Goal: Task Accomplishment & Management: Use online tool/utility

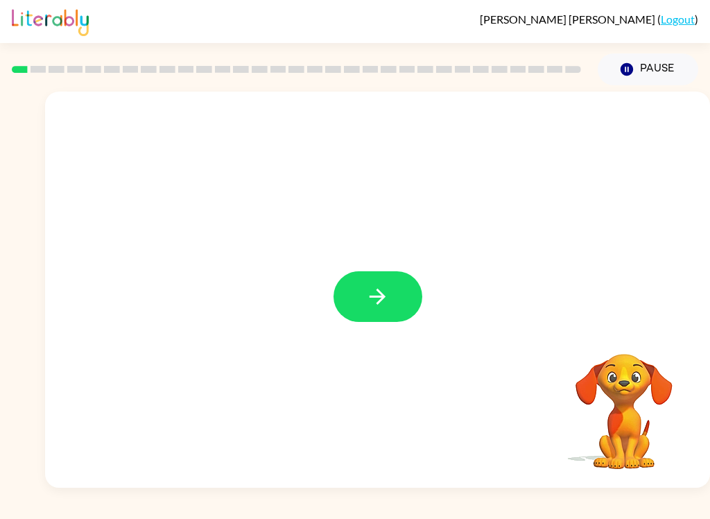
click at [397, 304] on button "button" at bounding box center [378, 296] width 89 height 51
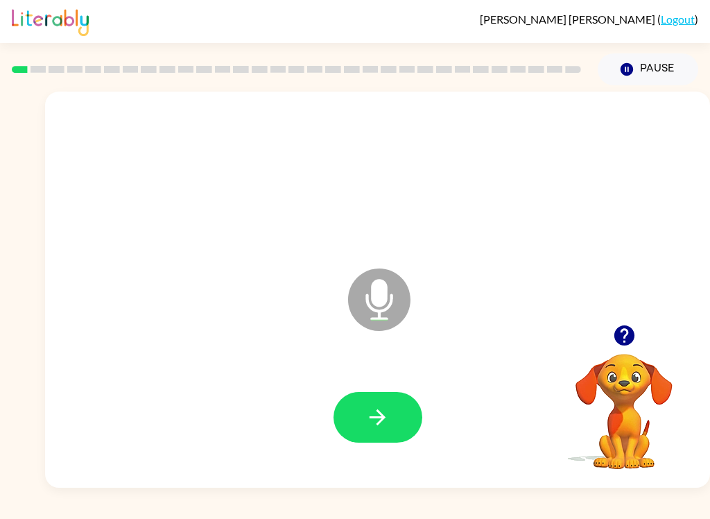
click at [400, 418] on button "button" at bounding box center [378, 417] width 89 height 51
click at [390, 411] on button "button" at bounding box center [378, 417] width 89 height 51
click at [394, 431] on button "button" at bounding box center [378, 417] width 89 height 51
click at [368, 422] on icon "button" at bounding box center [378, 417] width 24 height 24
click at [399, 417] on button "button" at bounding box center [378, 417] width 89 height 51
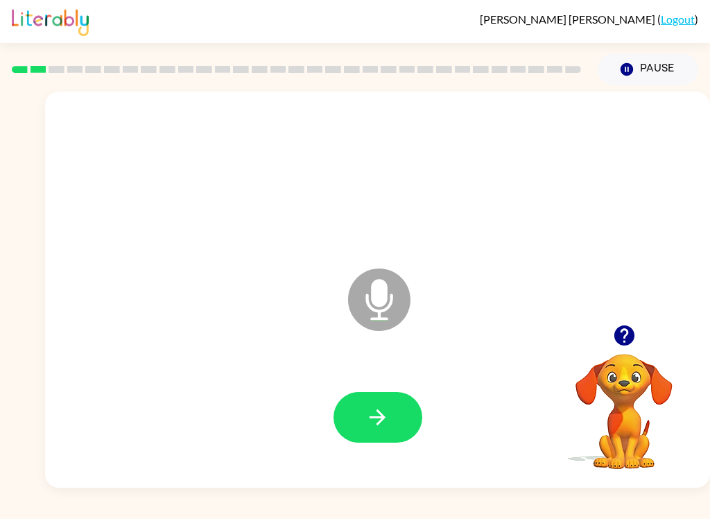
click at [374, 415] on icon "button" at bounding box center [378, 417] width 24 height 24
click at [393, 433] on button "button" at bounding box center [378, 417] width 89 height 51
click at [385, 418] on icon "button" at bounding box center [378, 417] width 16 height 16
click at [380, 415] on icon "button" at bounding box center [378, 417] width 24 height 24
click at [365, 406] on button "button" at bounding box center [378, 417] width 89 height 51
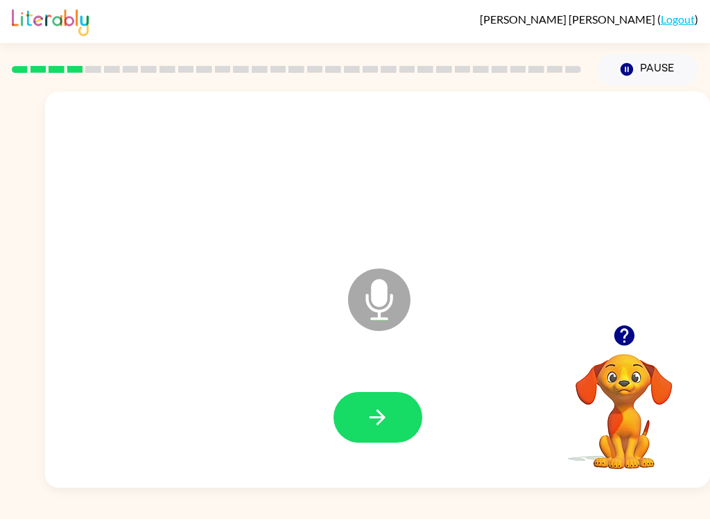
click at [367, 408] on icon "button" at bounding box center [378, 417] width 24 height 24
click at [379, 401] on button "button" at bounding box center [378, 417] width 89 height 51
click at [374, 415] on icon "button" at bounding box center [378, 417] width 24 height 24
click at [380, 406] on icon "button" at bounding box center [378, 417] width 24 height 24
click at [387, 409] on icon "button" at bounding box center [378, 417] width 24 height 24
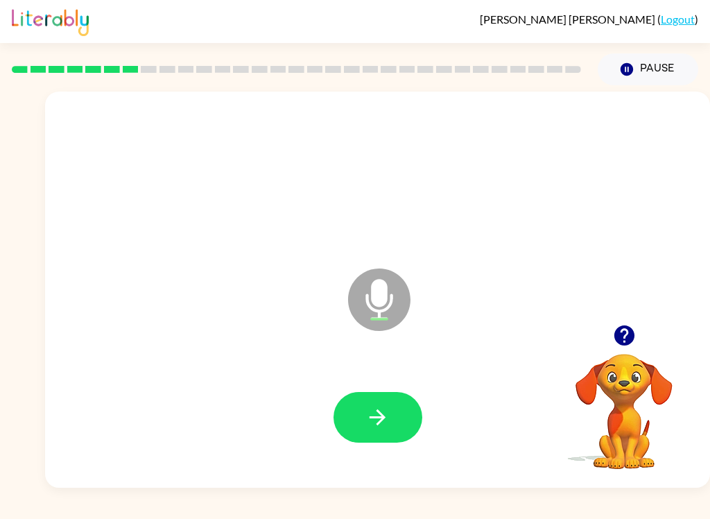
click at [379, 407] on icon "button" at bounding box center [378, 417] width 24 height 24
click at [386, 424] on icon "button" at bounding box center [378, 417] width 24 height 24
click at [377, 419] on icon "button" at bounding box center [378, 417] width 24 height 24
click at [362, 398] on button "button" at bounding box center [378, 417] width 89 height 51
click at [388, 406] on icon "button" at bounding box center [378, 417] width 24 height 24
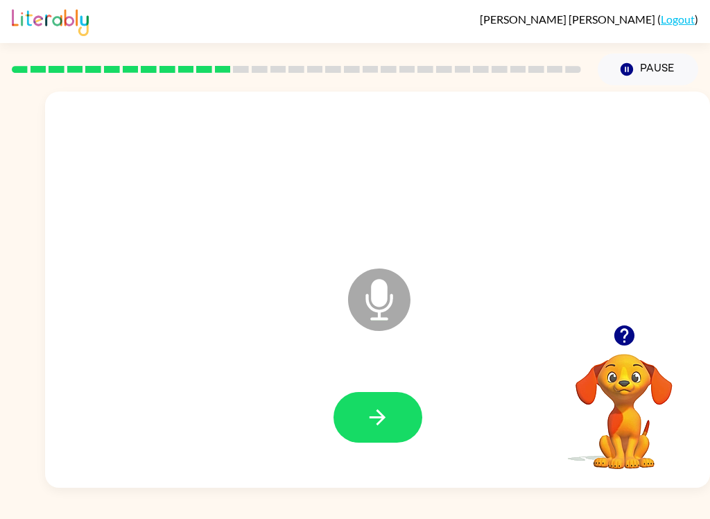
click at [397, 425] on button "button" at bounding box center [378, 417] width 89 height 51
click at [369, 420] on icon "button" at bounding box center [378, 417] width 24 height 24
click at [374, 416] on icon "button" at bounding box center [378, 417] width 24 height 24
click at [363, 402] on button "button" at bounding box center [378, 417] width 89 height 51
click at [369, 399] on button "button" at bounding box center [378, 417] width 89 height 51
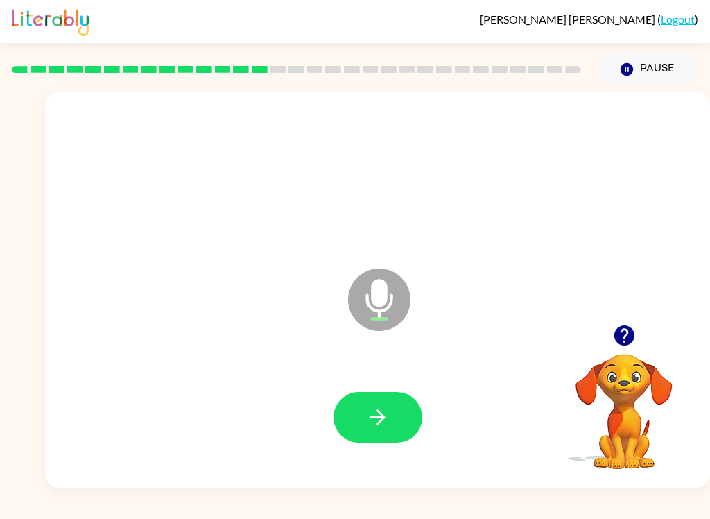
click at [362, 403] on button "button" at bounding box center [378, 417] width 89 height 51
click at [375, 412] on icon "button" at bounding box center [378, 417] width 24 height 24
click at [384, 429] on icon "button" at bounding box center [378, 417] width 24 height 24
click at [374, 411] on icon "button" at bounding box center [378, 417] width 24 height 24
click at [370, 408] on icon "button" at bounding box center [378, 417] width 24 height 24
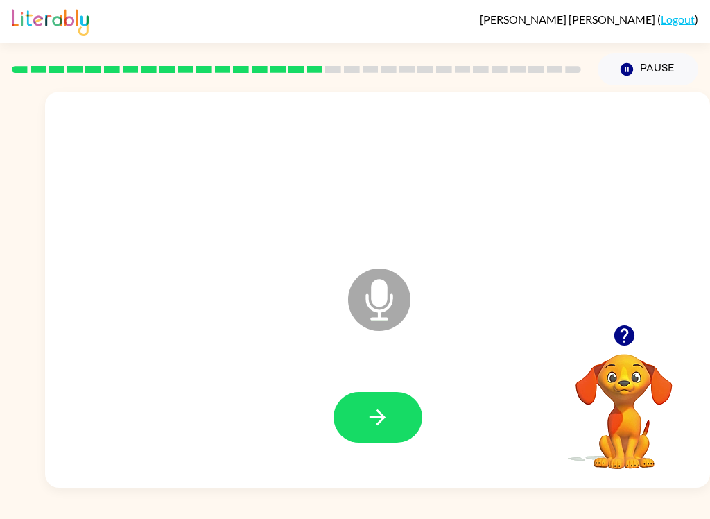
click at [374, 416] on icon "button" at bounding box center [378, 417] width 24 height 24
click at [369, 420] on icon "button" at bounding box center [378, 417] width 24 height 24
click at [359, 415] on button "button" at bounding box center [378, 417] width 89 height 51
click at [368, 406] on icon "button" at bounding box center [378, 417] width 24 height 24
click at [375, 421] on icon "button" at bounding box center [378, 417] width 24 height 24
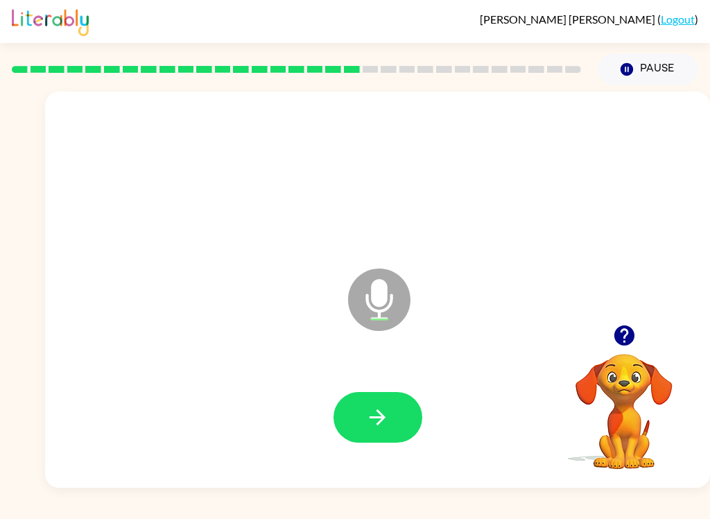
click at [623, 334] on icon "button" at bounding box center [624, 335] width 20 height 20
click at [378, 413] on icon "button" at bounding box center [378, 417] width 24 height 24
click at [637, 316] on div "Microphone The Microphone is here when it is your turn to talk" at bounding box center [377, 290] width 665 height 396
click at [630, 338] on icon "button" at bounding box center [624, 335] width 20 height 20
click at [364, 409] on button "button" at bounding box center [378, 417] width 89 height 51
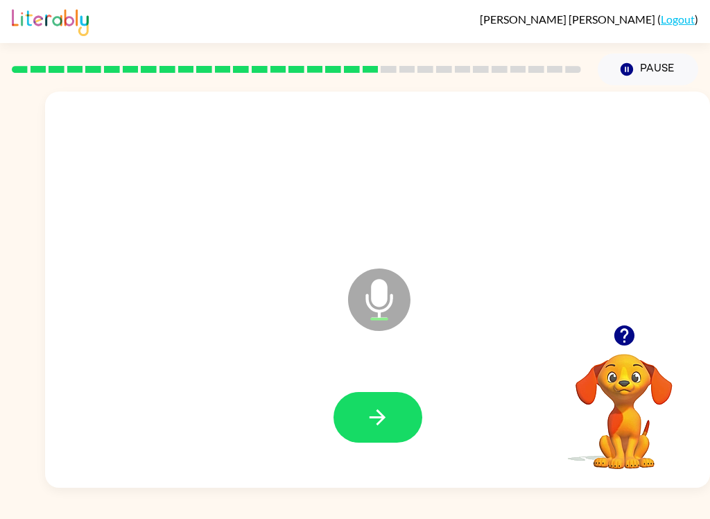
click at [635, 338] on icon "button" at bounding box center [624, 335] width 24 height 24
click at [379, 414] on icon "button" at bounding box center [378, 417] width 24 height 24
click at [359, 410] on button "button" at bounding box center [378, 417] width 89 height 51
click at [379, 423] on icon "button" at bounding box center [378, 417] width 16 height 16
click at [621, 330] on icon "button" at bounding box center [624, 335] width 24 height 24
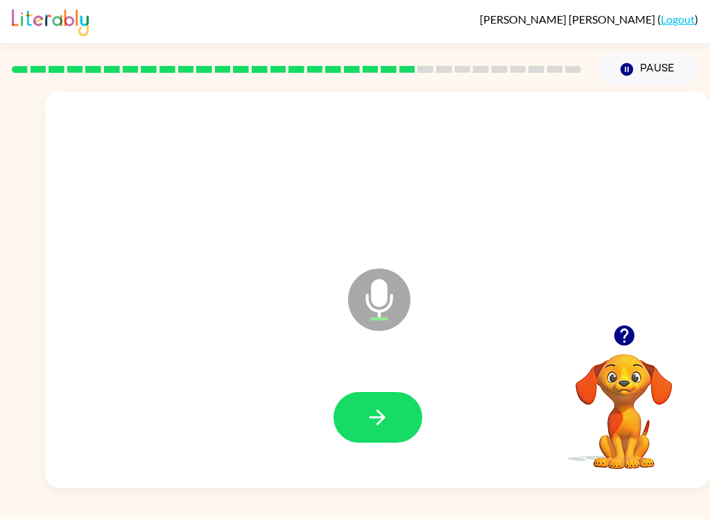
click at [385, 404] on button "button" at bounding box center [378, 417] width 89 height 51
click at [373, 411] on icon "button" at bounding box center [378, 417] width 24 height 24
click at [379, 414] on icon "button" at bounding box center [378, 417] width 24 height 24
click at [366, 401] on button "button" at bounding box center [378, 417] width 89 height 51
click at [377, 409] on icon "button" at bounding box center [378, 417] width 24 height 24
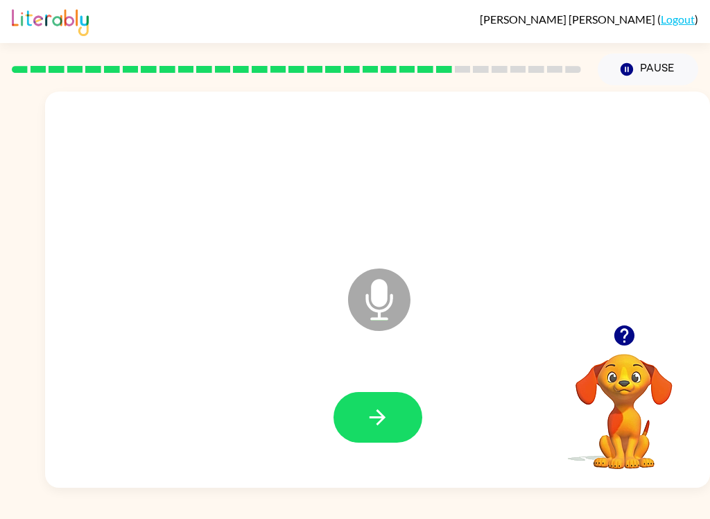
click at [388, 418] on icon "button" at bounding box center [378, 417] width 24 height 24
click at [395, 393] on button "button" at bounding box center [378, 417] width 89 height 51
click at [635, 336] on icon "button" at bounding box center [624, 335] width 24 height 24
click at [347, 378] on div at bounding box center [377, 418] width 637 height 114
click at [361, 417] on button "button" at bounding box center [378, 417] width 89 height 51
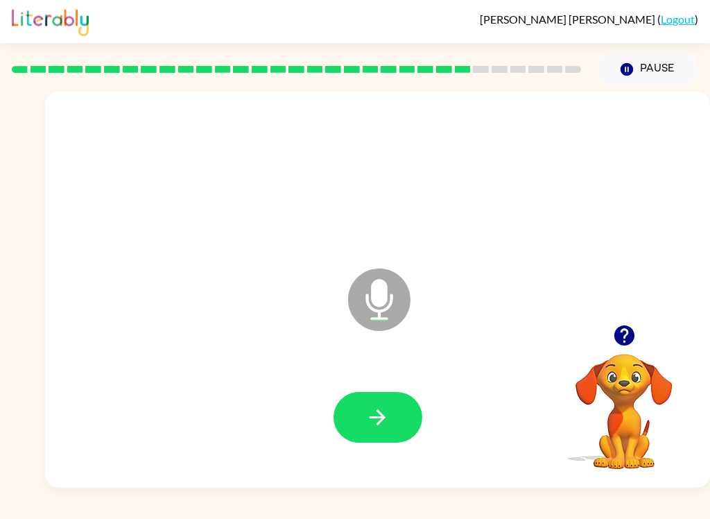
click at [361, 405] on button "button" at bounding box center [378, 417] width 89 height 51
click at [390, 420] on button "button" at bounding box center [378, 417] width 89 height 51
click at [352, 413] on button "button" at bounding box center [378, 417] width 89 height 51
click at [382, 426] on icon "button" at bounding box center [378, 417] width 24 height 24
click at [363, 408] on button "button" at bounding box center [378, 417] width 89 height 51
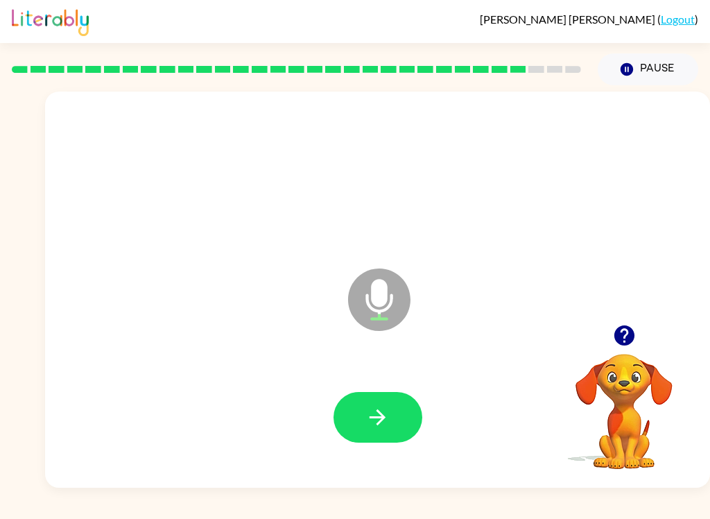
click at [361, 411] on button "button" at bounding box center [378, 417] width 89 height 51
click at [635, 323] on button "button" at bounding box center [624, 335] width 35 height 35
click at [377, 407] on icon "button" at bounding box center [378, 417] width 24 height 24
click at [352, 406] on button "button" at bounding box center [378, 417] width 89 height 51
click at [399, 399] on button "button" at bounding box center [378, 417] width 89 height 51
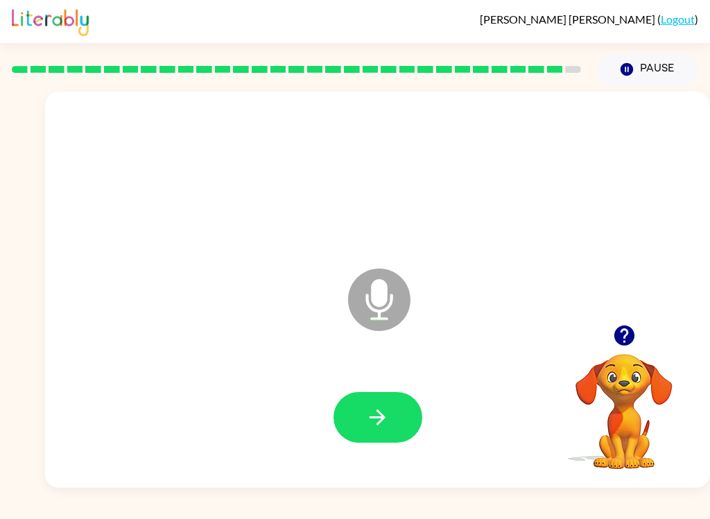
click at [381, 420] on icon "button" at bounding box center [378, 417] width 24 height 24
click at [404, 414] on button "button" at bounding box center [378, 417] width 89 height 51
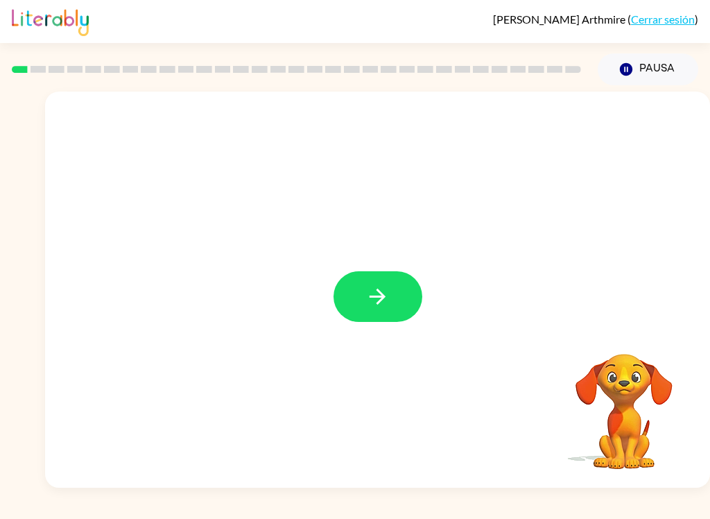
click at [356, 308] on button "button" at bounding box center [378, 296] width 89 height 51
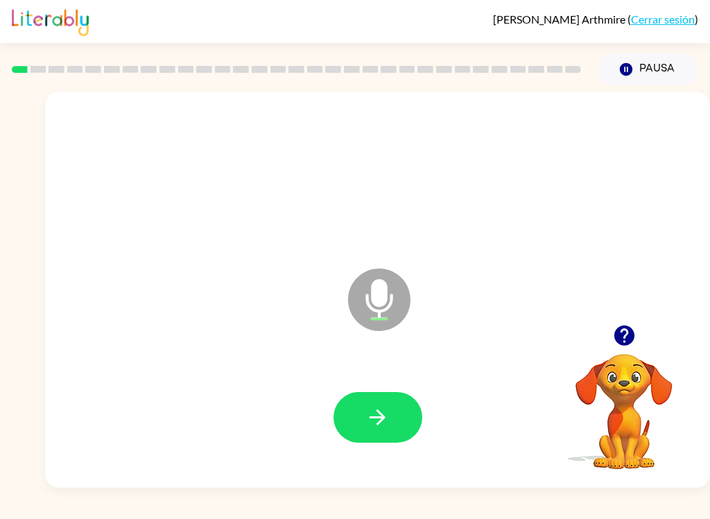
click at [374, 415] on icon "button" at bounding box center [378, 417] width 24 height 24
click at [379, 411] on icon "button" at bounding box center [378, 417] width 24 height 24
click at [370, 388] on div at bounding box center [377, 418] width 637 height 114
click at [379, 420] on icon "button" at bounding box center [378, 417] width 24 height 24
click at [381, 398] on button "button" at bounding box center [378, 417] width 89 height 51
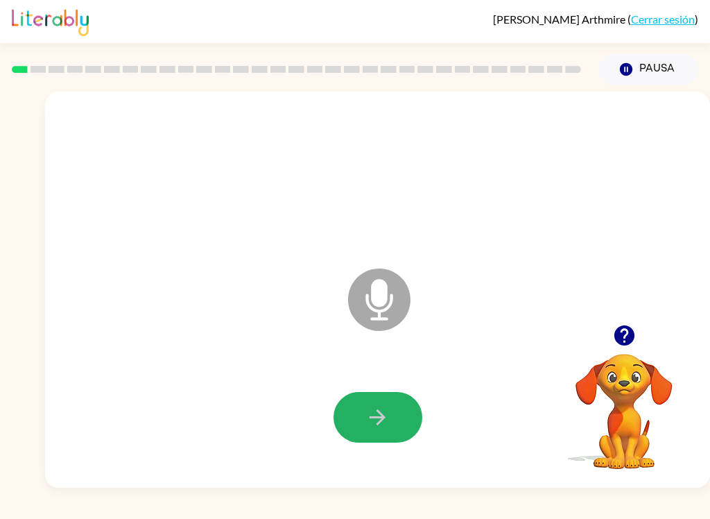
click at [377, 429] on icon "button" at bounding box center [378, 417] width 24 height 24
click at [368, 414] on icon "button" at bounding box center [378, 417] width 24 height 24
click at [393, 416] on button "button" at bounding box center [378, 417] width 89 height 51
click at [391, 423] on button "button" at bounding box center [378, 417] width 89 height 51
click at [366, 429] on icon "button" at bounding box center [378, 417] width 24 height 24
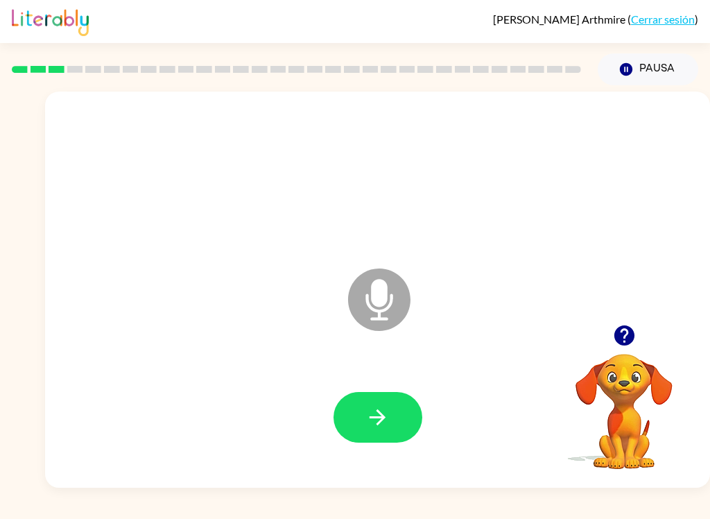
click at [360, 425] on button "button" at bounding box center [378, 417] width 89 height 51
click at [370, 410] on icon "button" at bounding box center [378, 417] width 24 height 24
click at [361, 393] on button "button" at bounding box center [378, 417] width 89 height 51
click at [361, 406] on button "button" at bounding box center [378, 417] width 89 height 51
click at [389, 395] on button "button" at bounding box center [378, 417] width 89 height 51
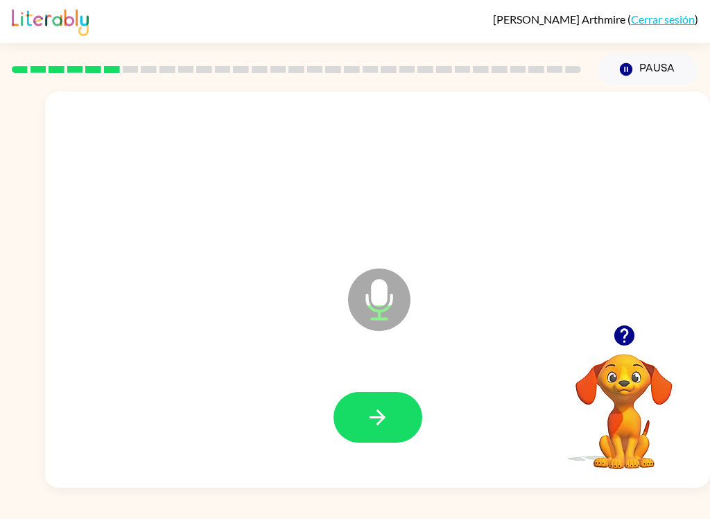
click at [372, 433] on button "button" at bounding box center [378, 417] width 89 height 51
click at [381, 409] on icon "button" at bounding box center [378, 417] width 24 height 24
click at [384, 399] on button "button" at bounding box center [378, 417] width 89 height 51
click at [378, 418] on icon "button" at bounding box center [378, 417] width 16 height 16
click at [387, 404] on button "button" at bounding box center [378, 417] width 89 height 51
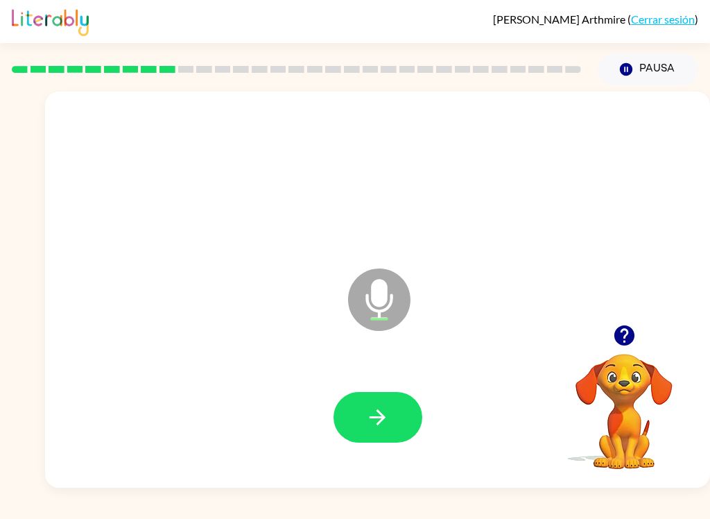
click at [374, 407] on icon "button" at bounding box center [378, 417] width 24 height 24
click at [392, 407] on button "button" at bounding box center [378, 417] width 89 height 51
click at [382, 406] on icon "button" at bounding box center [378, 417] width 24 height 24
click at [612, 335] on icon "button" at bounding box center [624, 335] width 24 height 24
click at [628, 319] on button "button" at bounding box center [624, 335] width 35 height 35
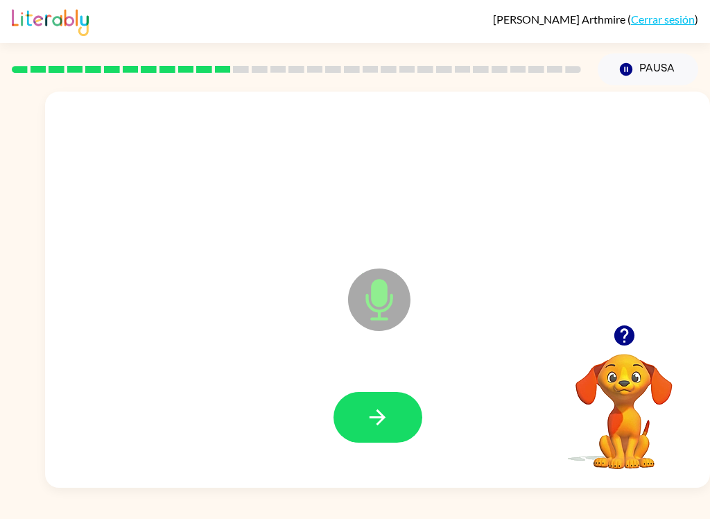
click at [377, 401] on button "button" at bounding box center [378, 417] width 89 height 51
click at [379, 407] on icon "button" at bounding box center [378, 417] width 24 height 24
click at [635, 345] on icon "button" at bounding box center [624, 335] width 24 height 24
click at [387, 409] on icon "button" at bounding box center [378, 417] width 24 height 24
click at [361, 397] on button "button" at bounding box center [378, 417] width 89 height 51
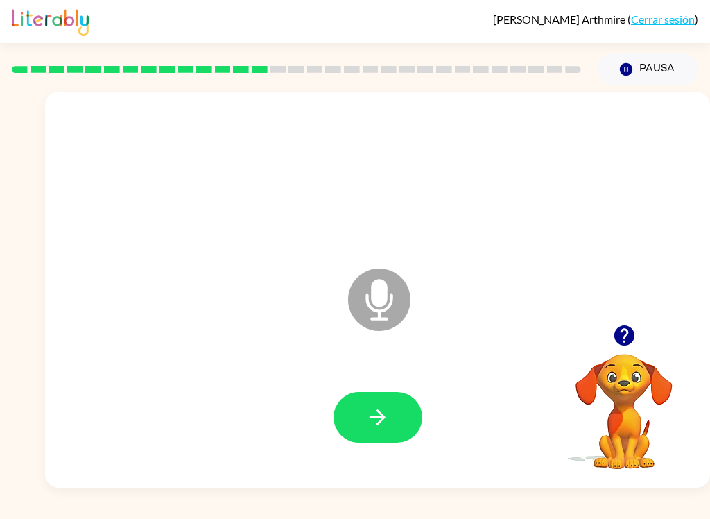
click at [347, 399] on button "button" at bounding box center [378, 417] width 89 height 51
click at [376, 411] on icon "button" at bounding box center [378, 417] width 24 height 24
click at [378, 413] on icon "button" at bounding box center [378, 417] width 24 height 24
click at [370, 415] on icon "button" at bounding box center [378, 417] width 24 height 24
click at [386, 426] on icon "button" at bounding box center [378, 417] width 24 height 24
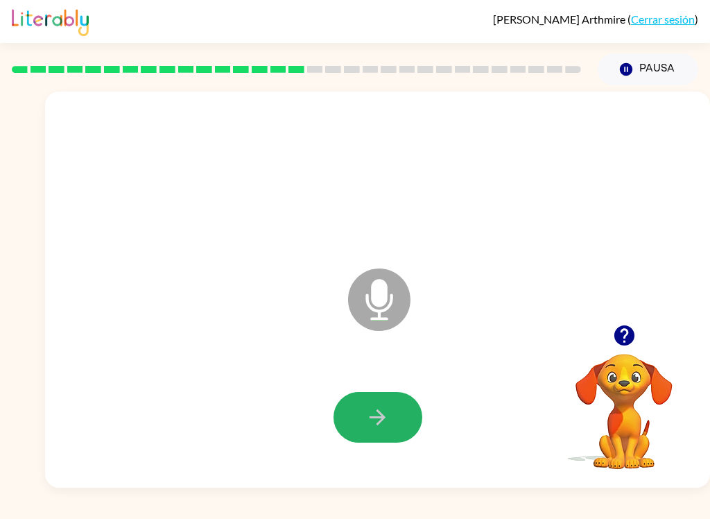
click at [355, 413] on button "button" at bounding box center [378, 417] width 89 height 51
click at [381, 409] on icon "button" at bounding box center [378, 417] width 24 height 24
click at [376, 424] on icon "button" at bounding box center [378, 417] width 24 height 24
click at [395, 420] on button "button" at bounding box center [378, 417] width 89 height 51
click at [393, 409] on button "button" at bounding box center [378, 417] width 89 height 51
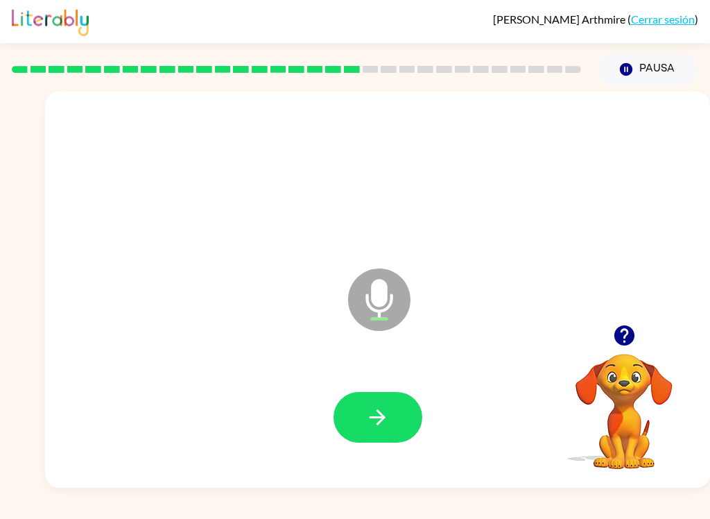
click at [379, 406] on icon "button" at bounding box center [378, 417] width 24 height 24
click at [347, 428] on button "button" at bounding box center [378, 417] width 89 height 51
click at [378, 441] on button "button" at bounding box center [378, 417] width 89 height 51
click at [361, 417] on button "button" at bounding box center [378, 417] width 89 height 51
click at [395, 426] on button "button" at bounding box center [378, 417] width 89 height 51
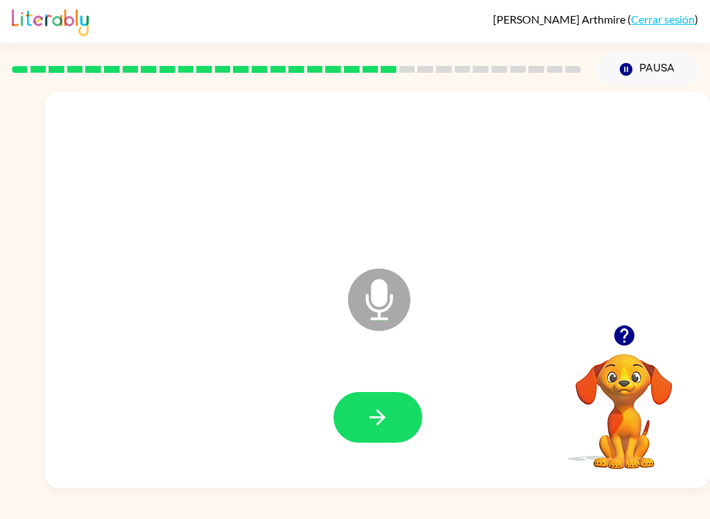
click at [632, 345] on icon "button" at bounding box center [624, 335] width 24 height 24
click at [627, 330] on icon "button" at bounding box center [624, 335] width 24 height 24
click at [370, 388] on div at bounding box center [377, 418] width 637 height 114
click at [393, 402] on button "button" at bounding box center [378, 417] width 89 height 51
click at [624, 332] on icon "button" at bounding box center [624, 335] width 20 height 20
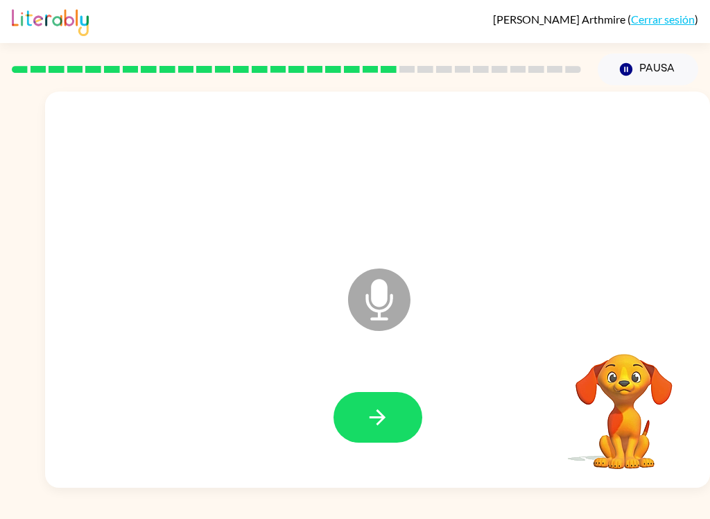
click at [385, 423] on icon "button" at bounding box center [378, 417] width 24 height 24
click at [375, 409] on icon "button" at bounding box center [378, 417] width 24 height 24
click at [354, 402] on button "button" at bounding box center [378, 417] width 89 height 51
click at [356, 431] on button "button" at bounding box center [378, 417] width 89 height 51
click at [379, 407] on icon "button" at bounding box center [378, 417] width 24 height 24
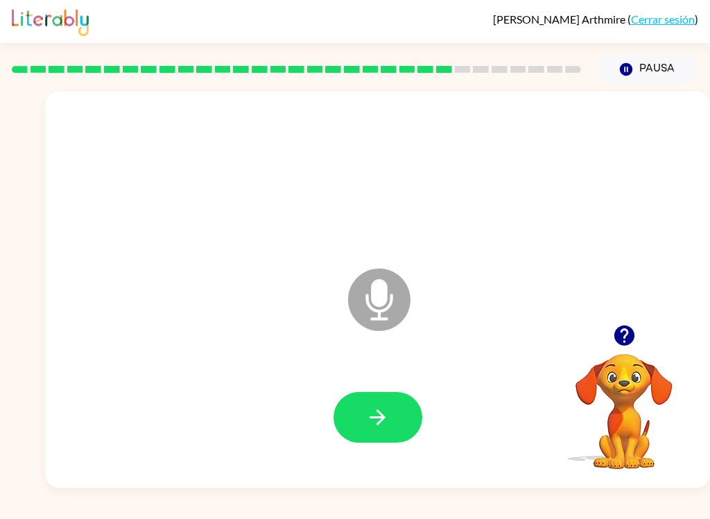
click at [366, 427] on icon "button" at bounding box center [378, 417] width 24 height 24
click at [393, 411] on button "button" at bounding box center [378, 417] width 89 height 51
click at [341, 405] on button "button" at bounding box center [378, 417] width 89 height 51
click at [382, 400] on button "button" at bounding box center [378, 417] width 89 height 51
click at [366, 402] on button "button" at bounding box center [378, 417] width 89 height 51
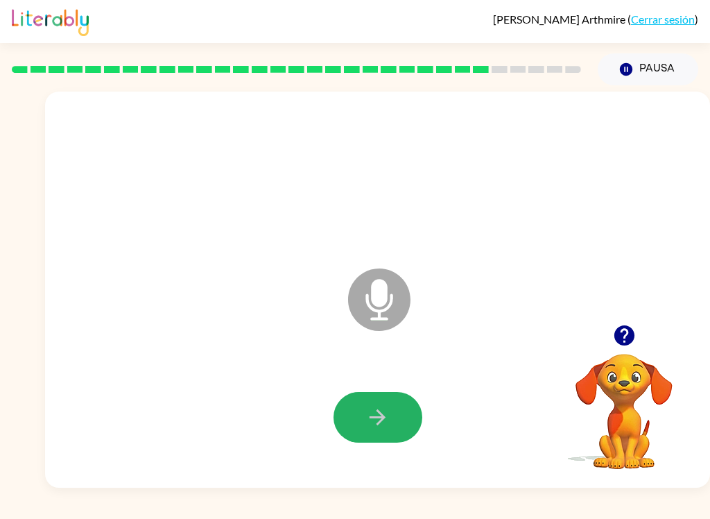
click at [344, 403] on button "button" at bounding box center [378, 417] width 89 height 51
click at [386, 431] on button "button" at bounding box center [378, 417] width 89 height 51
click at [378, 415] on icon "button" at bounding box center [378, 417] width 24 height 24
click at [395, 411] on button "button" at bounding box center [378, 417] width 89 height 51
click at [621, 340] on icon "button" at bounding box center [624, 335] width 20 height 20
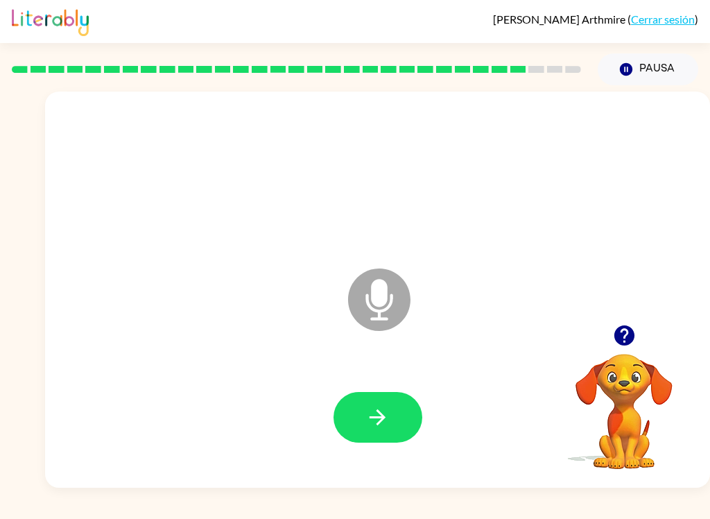
click at [386, 413] on icon "button" at bounding box center [378, 417] width 24 height 24
click at [390, 427] on button "button" at bounding box center [378, 417] width 89 height 51
click at [376, 413] on icon "button" at bounding box center [378, 417] width 24 height 24
click at [378, 404] on button "button" at bounding box center [378, 417] width 89 height 51
click at [375, 402] on button "button" at bounding box center [378, 417] width 89 height 51
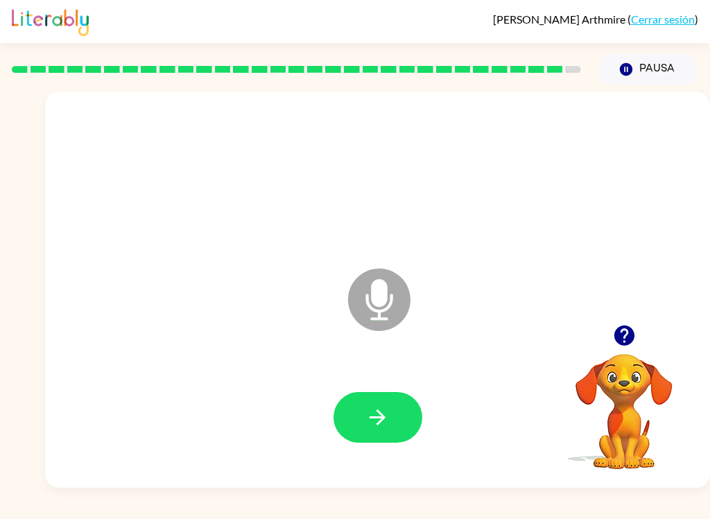
click at [370, 407] on icon "button" at bounding box center [378, 417] width 24 height 24
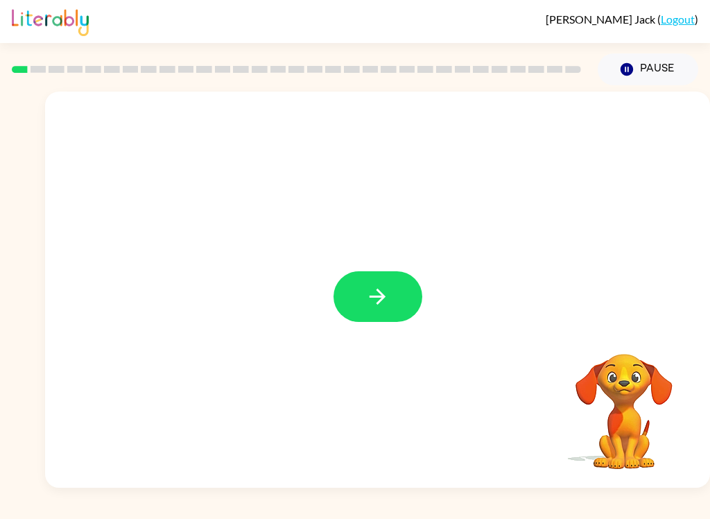
click at [379, 304] on icon "button" at bounding box center [378, 297] width 16 height 16
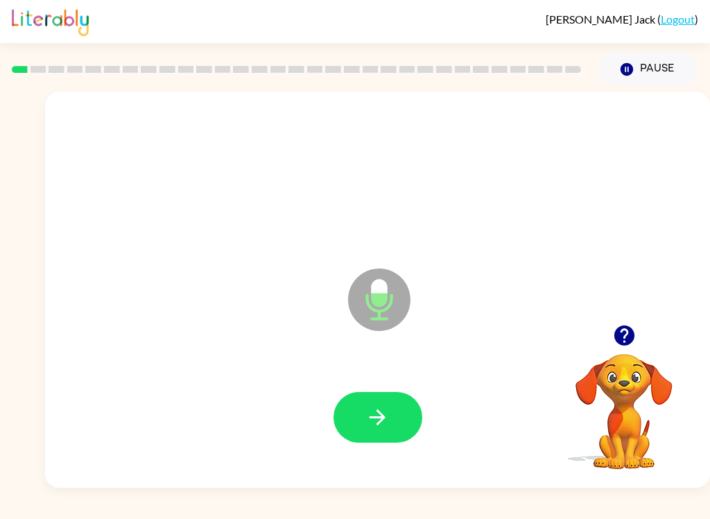
click at [377, 402] on button "button" at bounding box center [378, 417] width 89 height 51
click at [373, 307] on icon at bounding box center [379, 299] width 62 height 62
click at [369, 418] on icon "button" at bounding box center [378, 417] width 24 height 24
click at [387, 418] on icon "button" at bounding box center [378, 417] width 24 height 24
click at [390, 417] on button "button" at bounding box center [378, 417] width 89 height 51
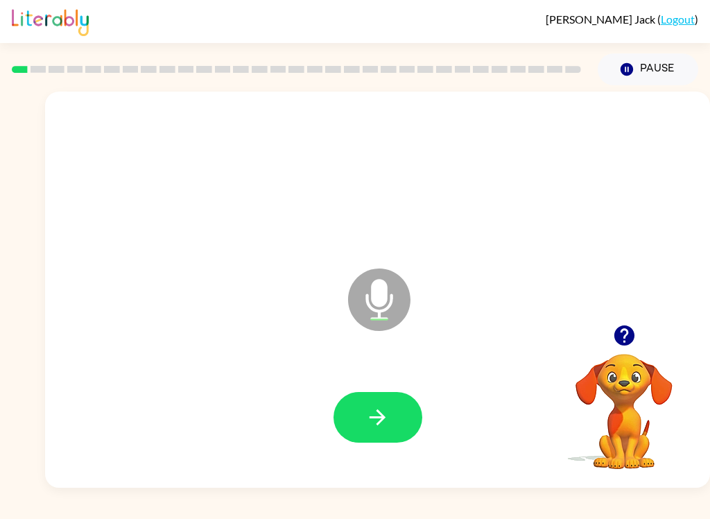
click at [377, 409] on icon "button" at bounding box center [378, 417] width 24 height 24
click at [395, 424] on button "button" at bounding box center [378, 417] width 89 height 51
click at [399, 420] on button "button" at bounding box center [378, 417] width 89 height 51
click at [380, 420] on icon "button" at bounding box center [378, 417] width 24 height 24
click at [376, 389] on div at bounding box center [377, 418] width 637 height 114
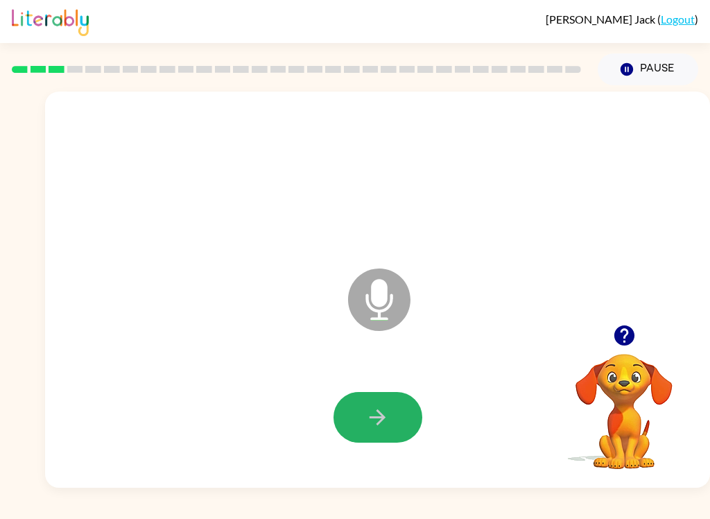
click at [364, 417] on button "button" at bounding box center [378, 417] width 89 height 51
click at [393, 393] on button "button" at bounding box center [378, 417] width 89 height 51
click at [381, 440] on button "button" at bounding box center [378, 417] width 89 height 51
click at [397, 420] on button "button" at bounding box center [378, 417] width 89 height 51
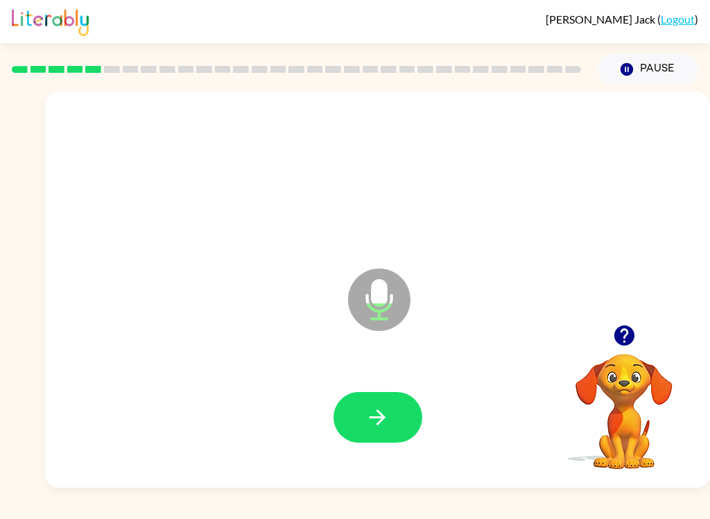
click at [374, 411] on icon "button" at bounding box center [378, 417] width 24 height 24
click at [401, 424] on button "button" at bounding box center [378, 417] width 89 height 51
click at [377, 419] on icon "button" at bounding box center [378, 417] width 24 height 24
click at [397, 424] on button "button" at bounding box center [378, 417] width 89 height 51
click at [371, 425] on icon "button" at bounding box center [378, 417] width 24 height 24
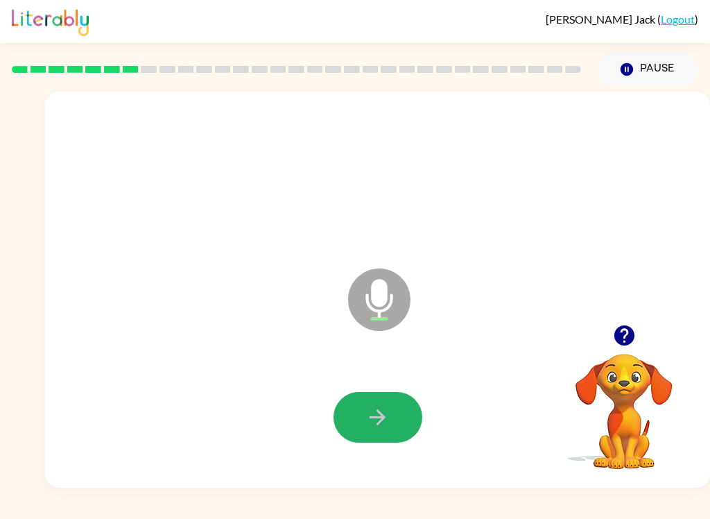
click at [389, 393] on button "button" at bounding box center [378, 417] width 89 height 51
click at [386, 419] on icon "button" at bounding box center [378, 417] width 24 height 24
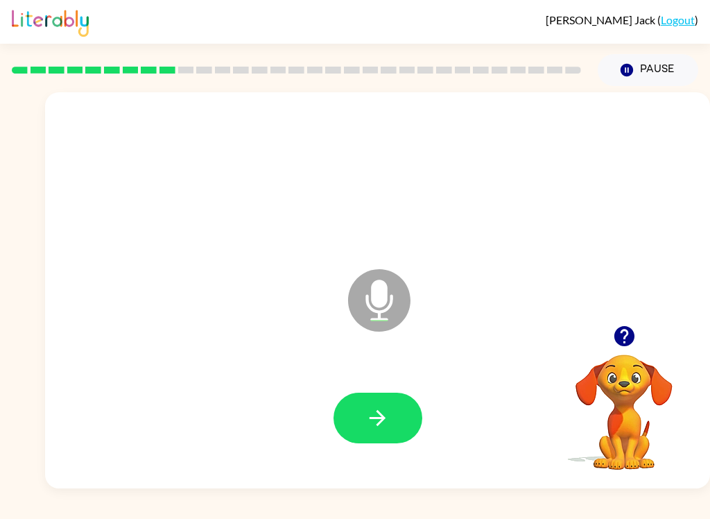
click at [372, 442] on button "button" at bounding box center [378, 417] width 89 height 51
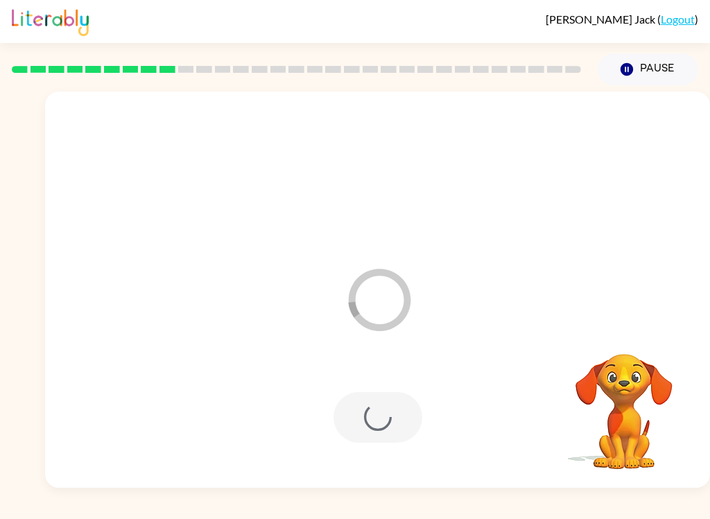
click at [384, 417] on div at bounding box center [378, 417] width 89 height 51
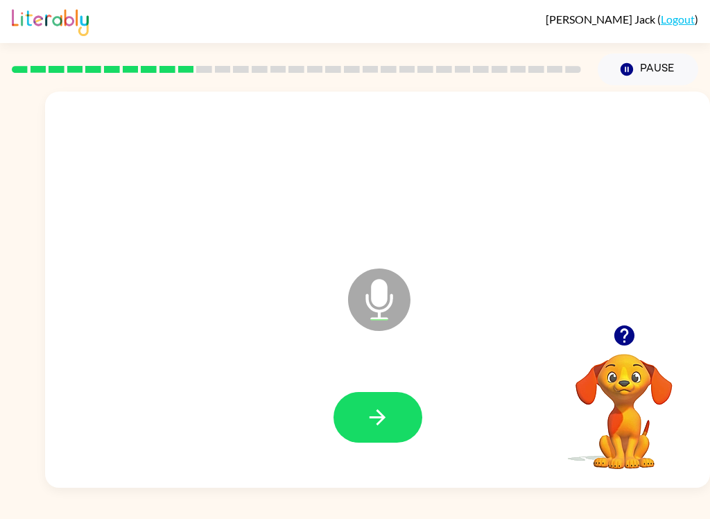
click at [377, 425] on icon "button" at bounding box center [378, 417] width 24 height 24
click at [385, 438] on button "button" at bounding box center [378, 417] width 89 height 51
click at [384, 430] on button "button" at bounding box center [378, 417] width 89 height 51
click at [387, 430] on button "button" at bounding box center [378, 417] width 89 height 51
click at [377, 424] on icon "button" at bounding box center [378, 417] width 24 height 24
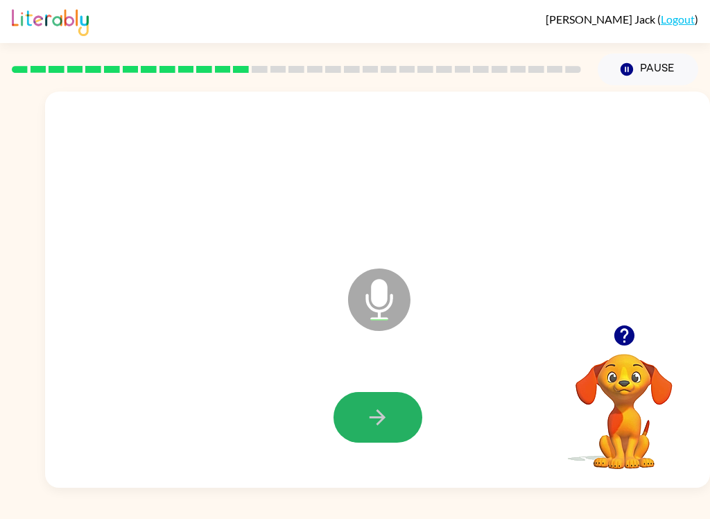
click at [372, 436] on button "button" at bounding box center [378, 417] width 89 height 51
click at [353, 416] on button "button" at bounding box center [378, 417] width 89 height 51
click at [390, 415] on button "button" at bounding box center [378, 417] width 89 height 51
click at [392, 440] on button "button" at bounding box center [378, 417] width 89 height 51
click at [389, 392] on button "button" at bounding box center [378, 417] width 89 height 51
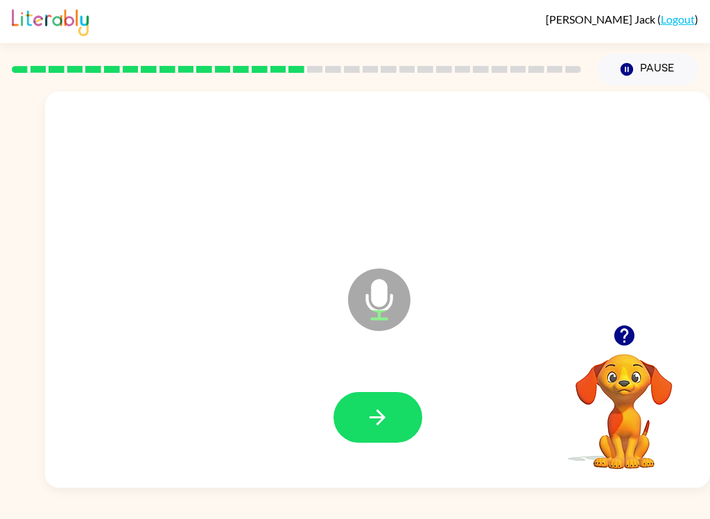
click at [369, 440] on button "button" at bounding box center [378, 417] width 89 height 51
click at [375, 458] on div at bounding box center [377, 418] width 637 height 114
click at [381, 418] on icon "button" at bounding box center [378, 417] width 16 height 16
click at [626, 327] on icon "button" at bounding box center [624, 335] width 20 height 20
click at [384, 417] on icon "button" at bounding box center [378, 417] width 16 height 16
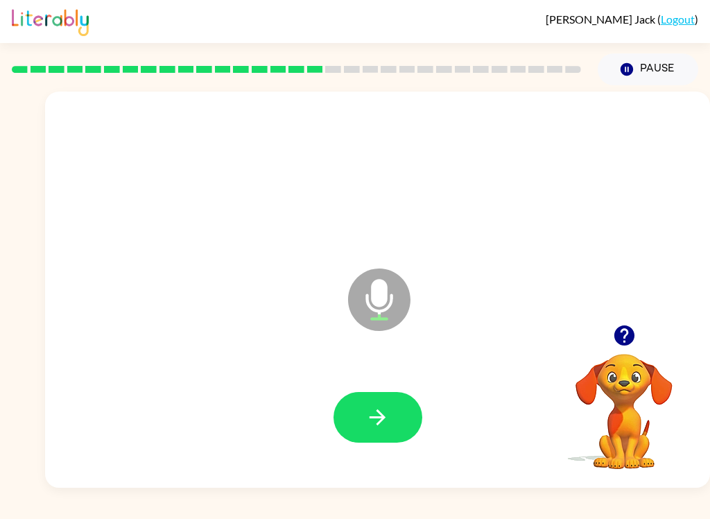
click at [390, 422] on button "button" at bounding box center [378, 417] width 89 height 51
click at [396, 420] on button "button" at bounding box center [378, 417] width 89 height 51
click at [391, 415] on button "button" at bounding box center [378, 417] width 89 height 51
click at [388, 409] on icon "button" at bounding box center [378, 417] width 24 height 24
click at [363, 437] on button "button" at bounding box center [378, 417] width 89 height 51
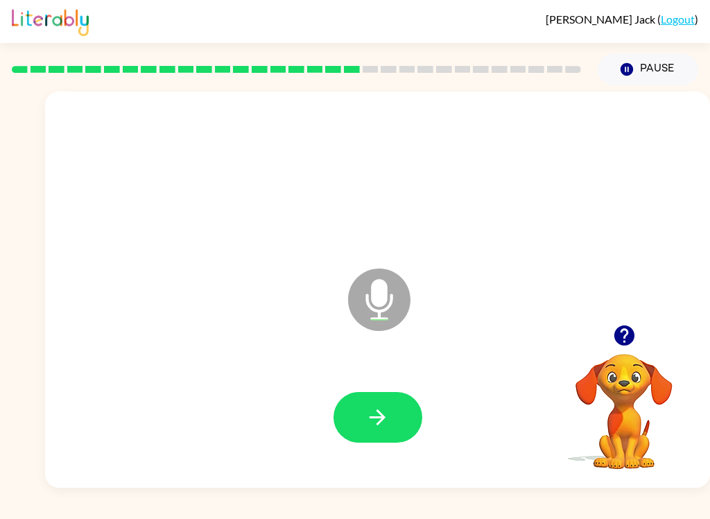
click at [361, 417] on button "button" at bounding box center [378, 417] width 89 height 51
click at [367, 441] on button "button" at bounding box center [378, 417] width 89 height 51
click at [373, 422] on icon "button" at bounding box center [378, 417] width 24 height 24
click at [379, 393] on button "button" at bounding box center [378, 417] width 89 height 51
click at [370, 408] on icon "button" at bounding box center [378, 417] width 24 height 24
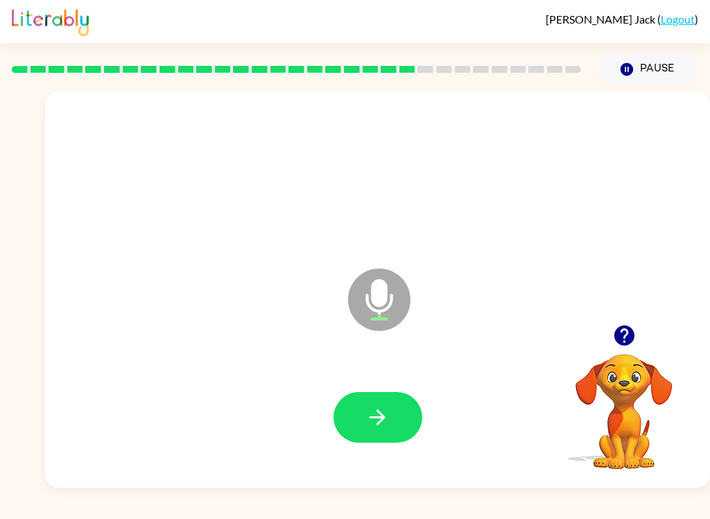
click at [362, 426] on button "button" at bounding box center [378, 417] width 89 height 51
click at [380, 420] on icon "button" at bounding box center [378, 417] width 24 height 24
click at [362, 452] on div at bounding box center [377, 418] width 637 height 114
click at [372, 411] on icon "button" at bounding box center [378, 417] width 24 height 24
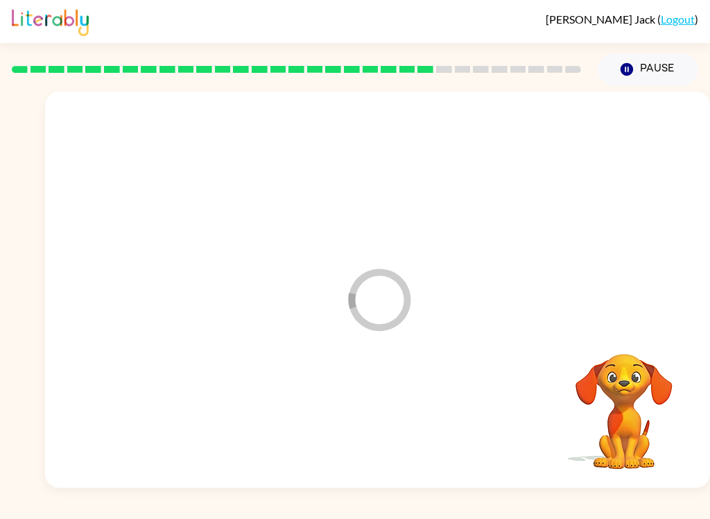
click at [377, 409] on div at bounding box center [377, 418] width 637 height 114
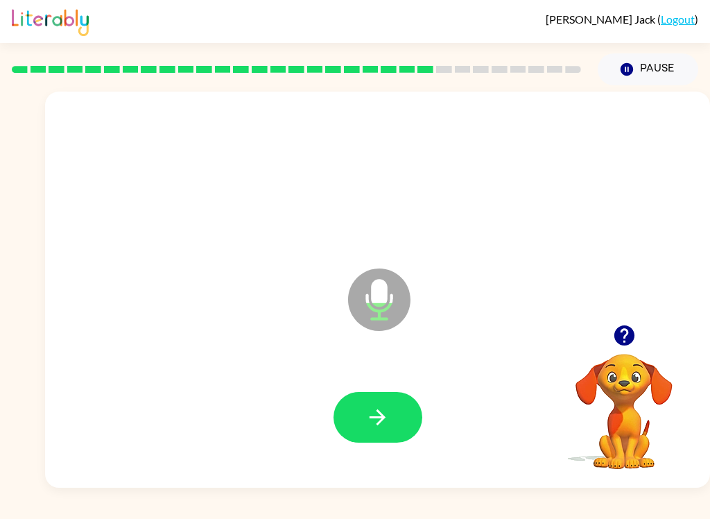
click at [383, 400] on button "button" at bounding box center [378, 417] width 89 height 51
click at [381, 399] on button "button" at bounding box center [378, 417] width 89 height 51
click at [383, 414] on icon "button" at bounding box center [378, 417] width 24 height 24
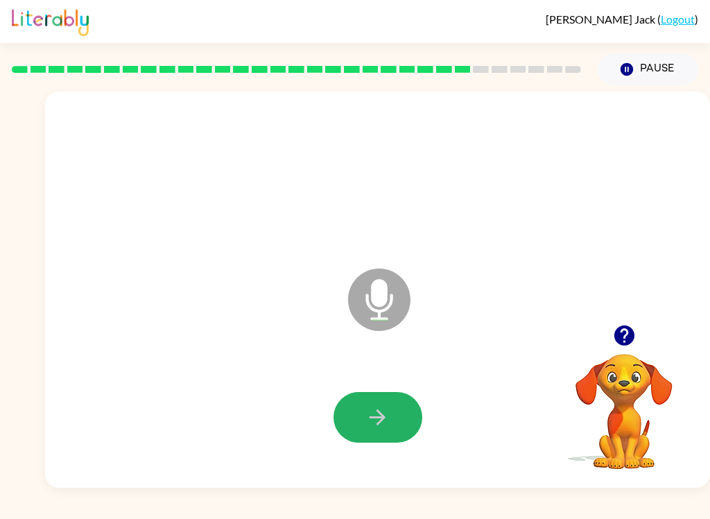
click at [402, 414] on button "button" at bounding box center [378, 417] width 89 height 51
click at [388, 400] on button "button" at bounding box center [378, 417] width 89 height 51
click at [384, 395] on button "button" at bounding box center [378, 417] width 89 height 51
click at [354, 401] on button "button" at bounding box center [378, 417] width 89 height 51
click at [361, 413] on button "button" at bounding box center [378, 417] width 89 height 51
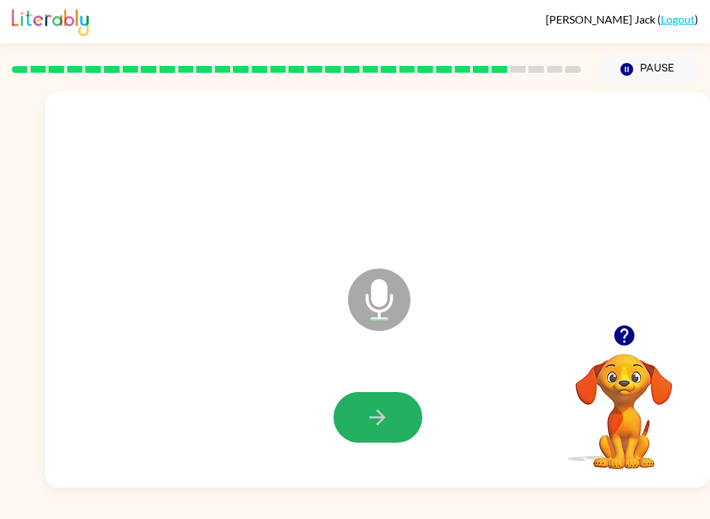
click at [374, 422] on icon "button" at bounding box center [378, 417] width 24 height 24
click at [365, 428] on button "button" at bounding box center [378, 417] width 89 height 51
click at [394, 406] on button "button" at bounding box center [378, 417] width 89 height 51
click at [411, 413] on button "button" at bounding box center [378, 417] width 89 height 51
click at [370, 420] on icon "button" at bounding box center [378, 417] width 24 height 24
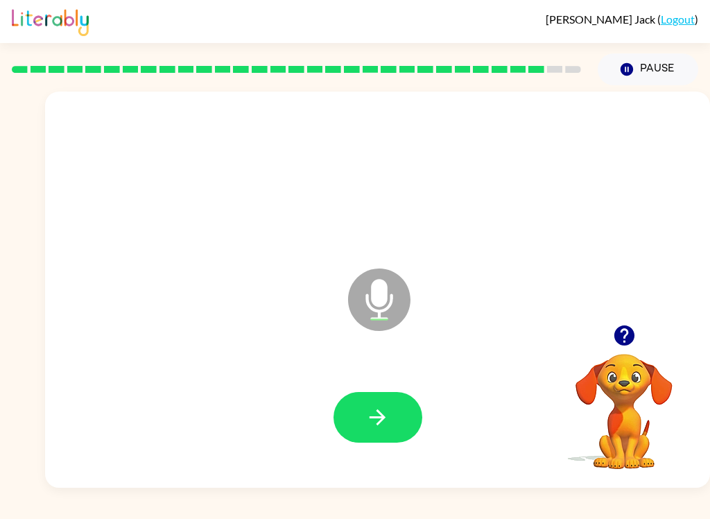
click at [362, 399] on button "button" at bounding box center [378, 417] width 89 height 51
click at [388, 406] on icon "button" at bounding box center [378, 417] width 24 height 24
click at [377, 426] on icon "button" at bounding box center [378, 417] width 24 height 24
click at [362, 423] on button "button" at bounding box center [378, 417] width 89 height 51
click at [390, 438] on button "button" at bounding box center [378, 417] width 89 height 51
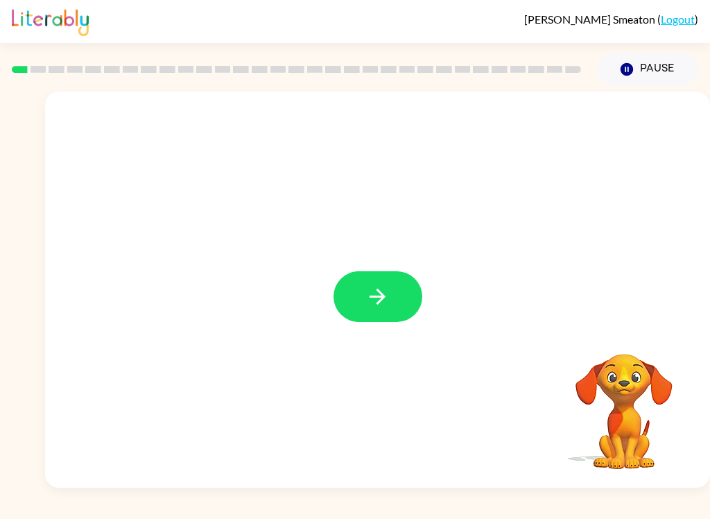
click at [399, 321] on button "button" at bounding box center [378, 296] width 89 height 51
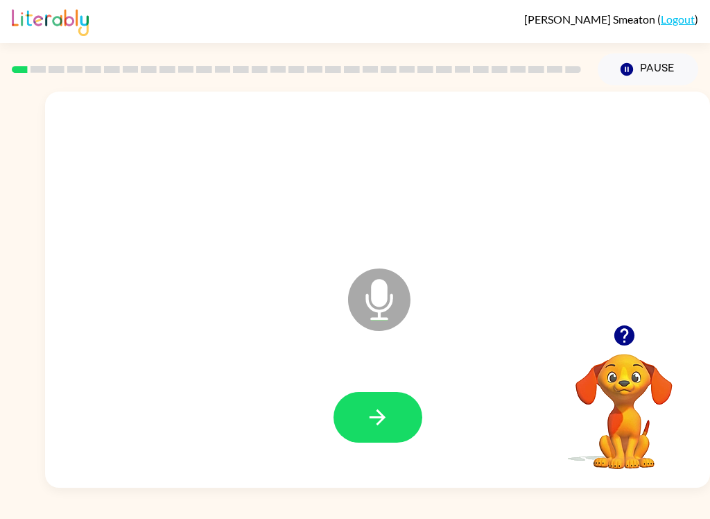
click at [420, 408] on button "button" at bounding box center [378, 417] width 89 height 51
click at [386, 442] on button "button" at bounding box center [378, 417] width 89 height 51
click at [400, 414] on button "button" at bounding box center [378, 417] width 89 height 51
click at [375, 434] on button "button" at bounding box center [378, 417] width 89 height 51
click at [395, 404] on button "button" at bounding box center [378, 417] width 89 height 51
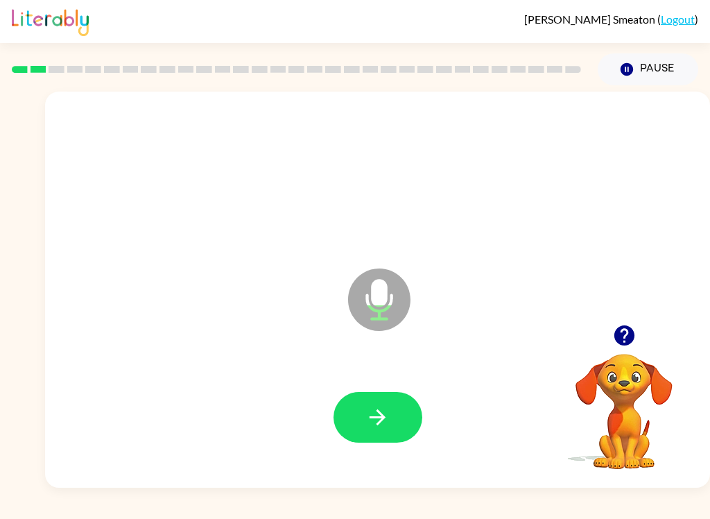
click at [409, 401] on button "button" at bounding box center [378, 417] width 89 height 51
click at [395, 427] on button "button" at bounding box center [378, 417] width 89 height 51
click at [385, 413] on icon "button" at bounding box center [378, 417] width 24 height 24
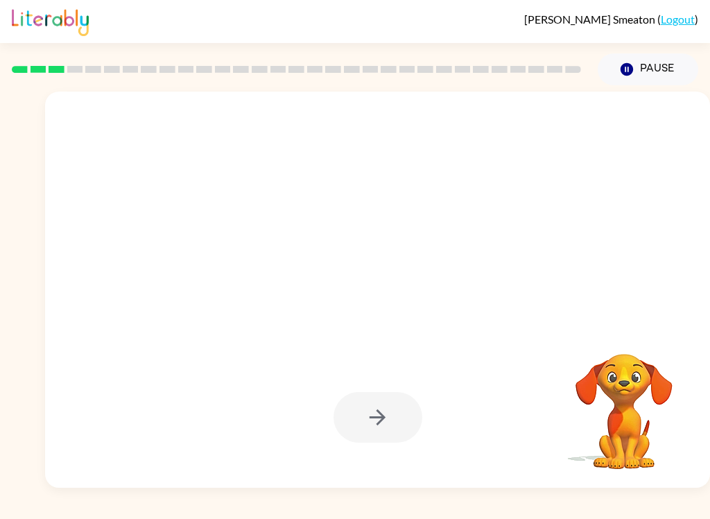
click at [488, 299] on div at bounding box center [377, 290] width 665 height 396
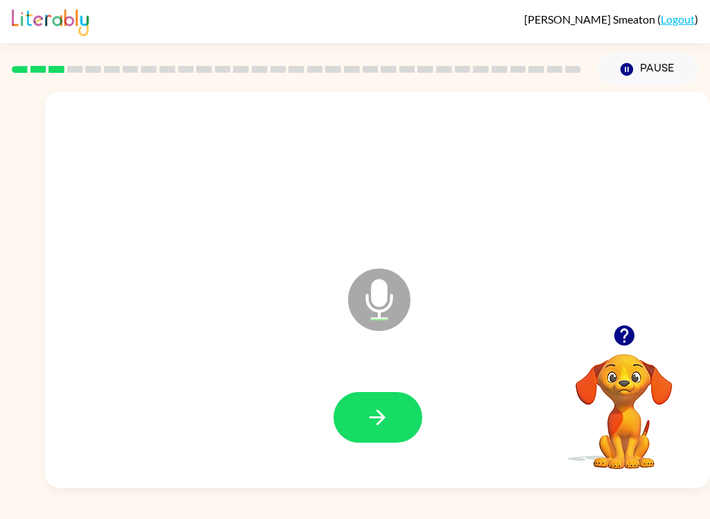
click at [406, 424] on button "button" at bounding box center [378, 417] width 89 height 51
click at [392, 411] on button "button" at bounding box center [378, 417] width 89 height 51
click at [383, 392] on button "button" at bounding box center [378, 417] width 89 height 51
click at [394, 392] on button "button" at bounding box center [378, 417] width 89 height 51
click at [375, 411] on icon "button" at bounding box center [378, 417] width 24 height 24
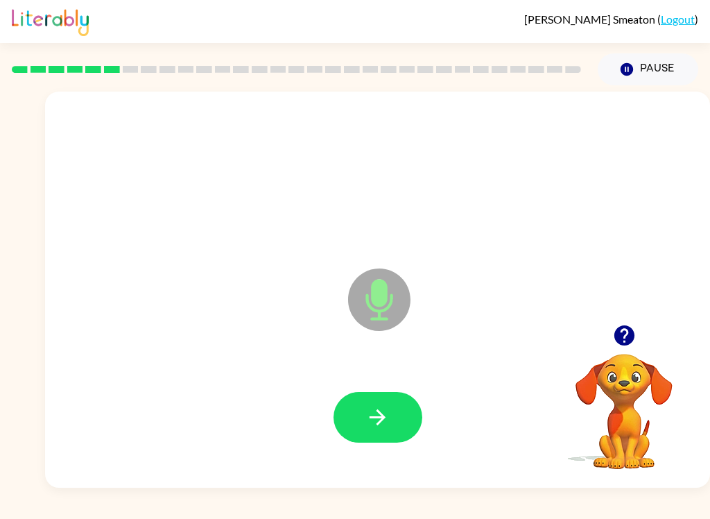
click at [411, 415] on button "button" at bounding box center [378, 417] width 89 height 51
click at [387, 402] on button "button" at bounding box center [378, 417] width 89 height 51
click at [610, 334] on button "button" at bounding box center [624, 335] width 35 height 35
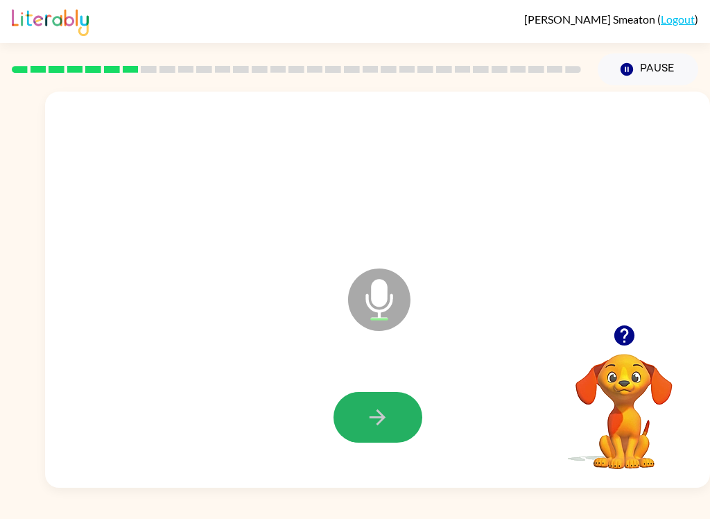
click at [415, 433] on button "button" at bounding box center [378, 417] width 89 height 51
click at [385, 415] on icon "button" at bounding box center [378, 417] width 24 height 24
click at [365, 404] on button "button" at bounding box center [378, 417] width 89 height 51
click at [375, 411] on icon "button" at bounding box center [378, 417] width 24 height 24
click at [368, 415] on icon "button" at bounding box center [378, 417] width 24 height 24
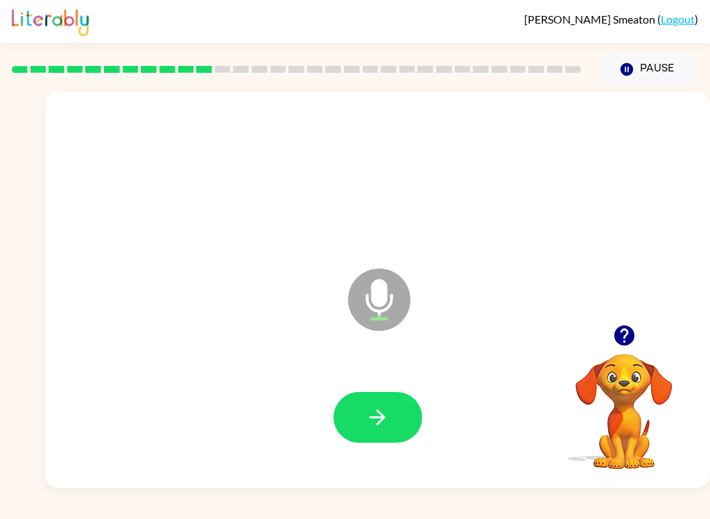
click at [397, 397] on button "button" at bounding box center [378, 417] width 89 height 51
click at [642, 334] on button "button" at bounding box center [624, 335] width 35 height 35
click at [384, 415] on icon "button" at bounding box center [378, 417] width 24 height 24
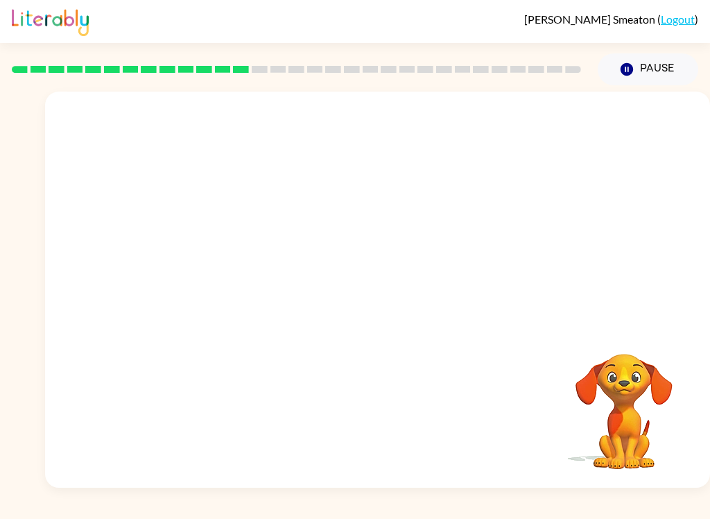
click at [643, 239] on div at bounding box center [377, 290] width 665 height 396
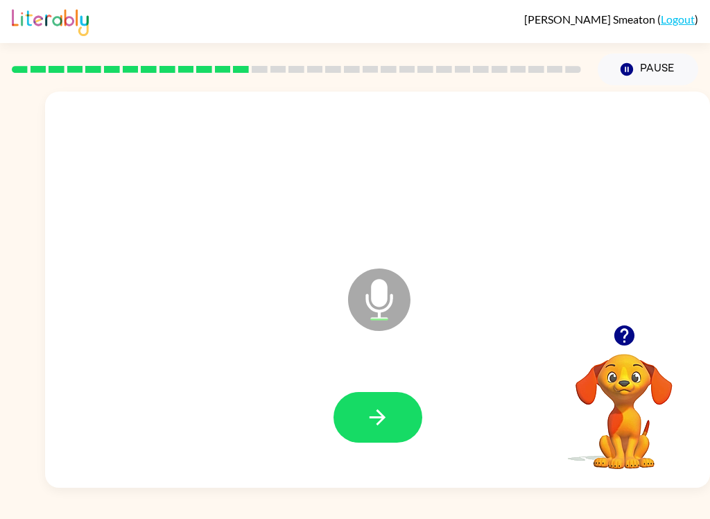
click at [382, 415] on icon "button" at bounding box center [378, 417] width 16 height 16
click at [388, 415] on icon "button" at bounding box center [378, 417] width 24 height 24
click at [368, 433] on button "button" at bounding box center [378, 417] width 89 height 51
click at [355, 417] on button "button" at bounding box center [378, 417] width 89 height 51
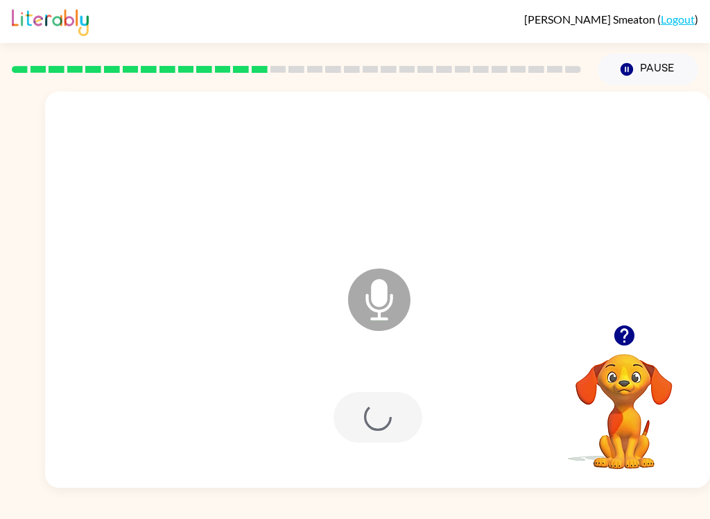
click at [407, 396] on div at bounding box center [378, 417] width 89 height 51
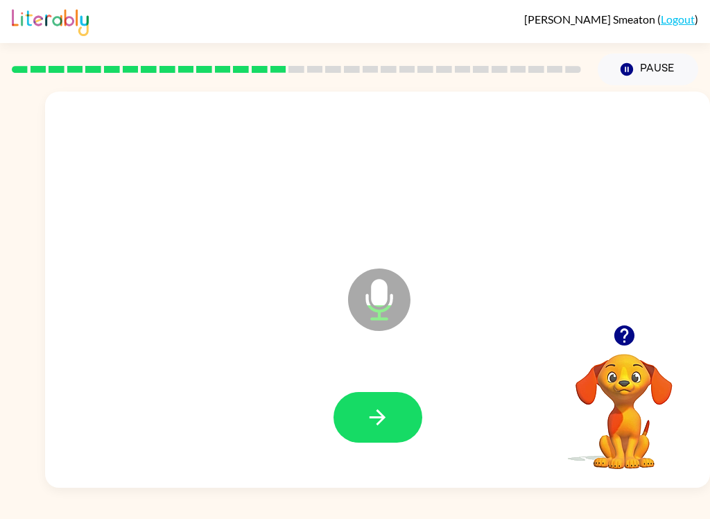
click at [399, 403] on button "button" at bounding box center [378, 417] width 89 height 51
click at [383, 422] on icon "button" at bounding box center [378, 417] width 24 height 24
click at [399, 439] on button "button" at bounding box center [378, 417] width 89 height 51
click at [406, 418] on button "button" at bounding box center [378, 417] width 89 height 51
click at [385, 433] on button "button" at bounding box center [378, 417] width 89 height 51
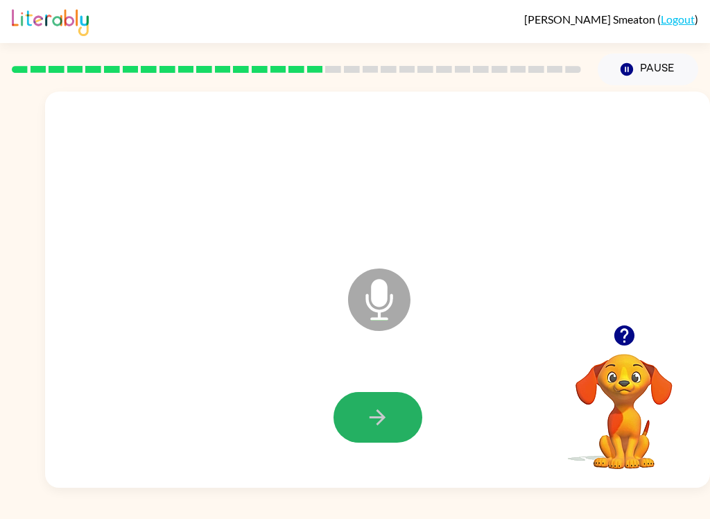
click at [400, 418] on button "button" at bounding box center [378, 417] width 89 height 51
click at [399, 395] on button "button" at bounding box center [378, 417] width 89 height 51
click at [373, 433] on button "button" at bounding box center [378, 417] width 89 height 51
click at [400, 426] on button "button" at bounding box center [378, 417] width 89 height 51
click at [375, 436] on button "button" at bounding box center [378, 417] width 89 height 51
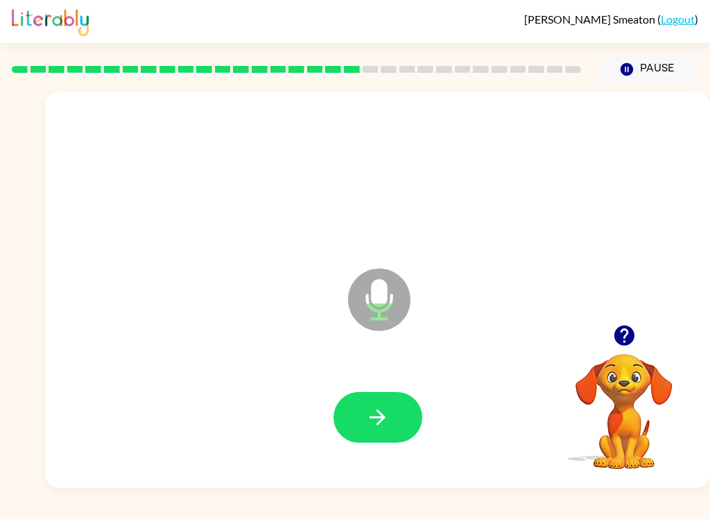
click at [375, 429] on icon "button" at bounding box center [378, 417] width 24 height 24
click at [374, 413] on icon "button" at bounding box center [378, 417] width 24 height 24
click at [372, 416] on icon "button" at bounding box center [378, 417] width 24 height 24
click at [400, 409] on button "button" at bounding box center [378, 417] width 89 height 51
click at [363, 402] on button "button" at bounding box center [378, 417] width 89 height 51
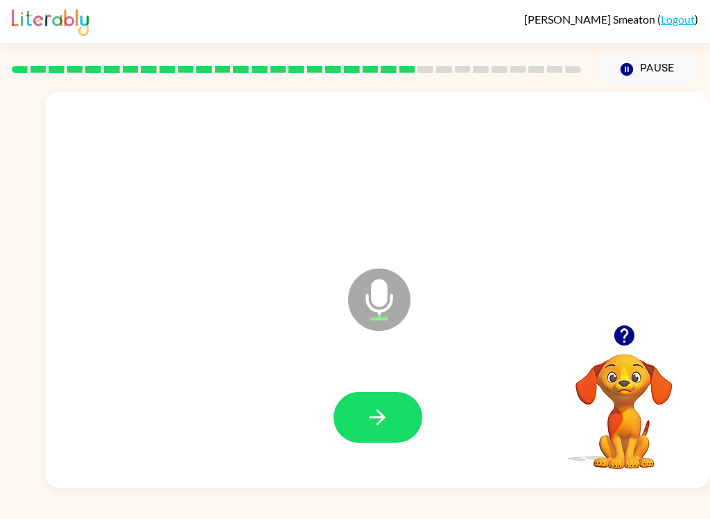
click at [348, 418] on button "button" at bounding box center [378, 417] width 89 height 51
click at [360, 395] on button "button" at bounding box center [378, 417] width 89 height 51
click at [370, 408] on icon "button" at bounding box center [378, 417] width 24 height 24
click at [370, 405] on icon "button" at bounding box center [378, 417] width 24 height 24
click at [370, 406] on icon "button" at bounding box center [378, 417] width 24 height 24
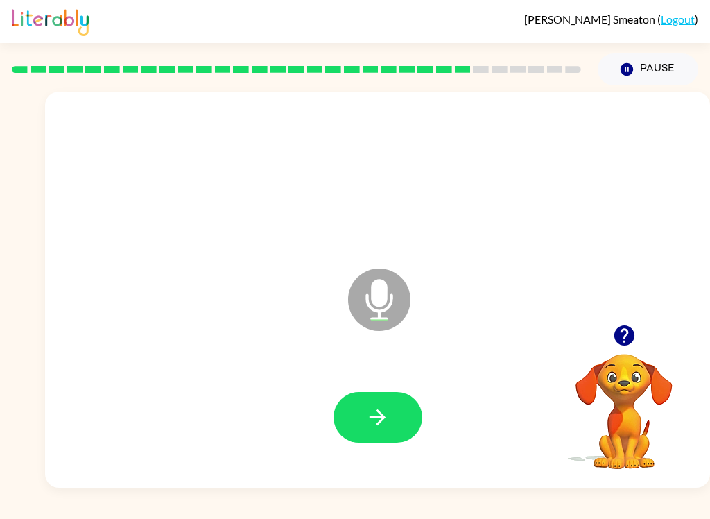
click at [399, 434] on button "button" at bounding box center [378, 417] width 89 height 51
click at [390, 418] on button "button" at bounding box center [378, 417] width 89 height 51
click at [371, 409] on icon "button" at bounding box center [378, 417] width 24 height 24
click at [399, 415] on button "button" at bounding box center [378, 417] width 89 height 51
click at [387, 405] on icon "button" at bounding box center [378, 417] width 24 height 24
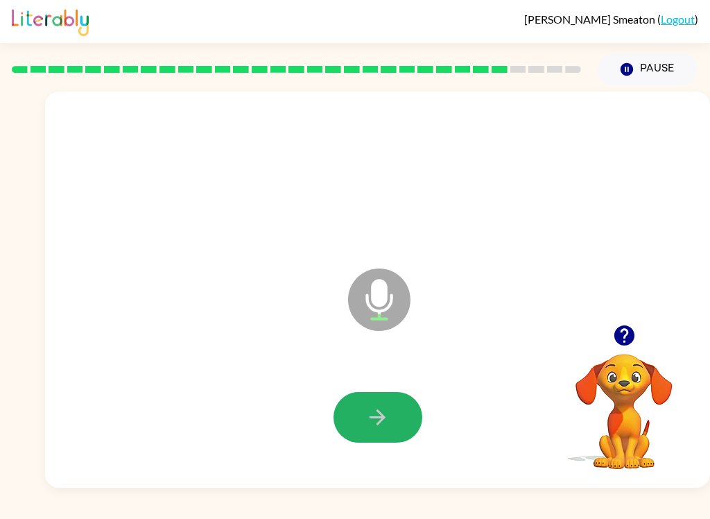
click at [390, 436] on button "button" at bounding box center [378, 417] width 89 height 51
click at [362, 433] on button "button" at bounding box center [378, 417] width 89 height 51
click at [368, 459] on div at bounding box center [377, 418] width 637 height 114
click at [411, 395] on div at bounding box center [378, 417] width 89 height 51
click at [390, 436] on button "button" at bounding box center [378, 417] width 89 height 51
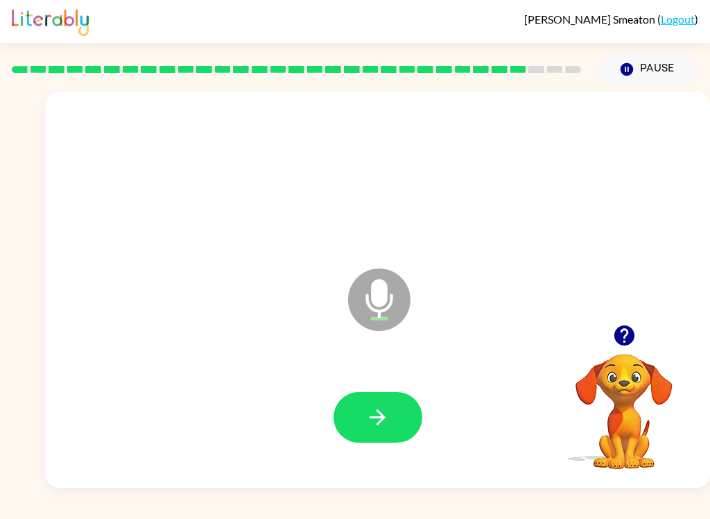
click at [369, 458] on div at bounding box center [377, 418] width 637 height 114
click at [390, 427] on button "button" at bounding box center [378, 417] width 89 height 51
click at [388, 406] on icon "button" at bounding box center [378, 417] width 24 height 24
click at [337, 397] on div at bounding box center [378, 417] width 89 height 51
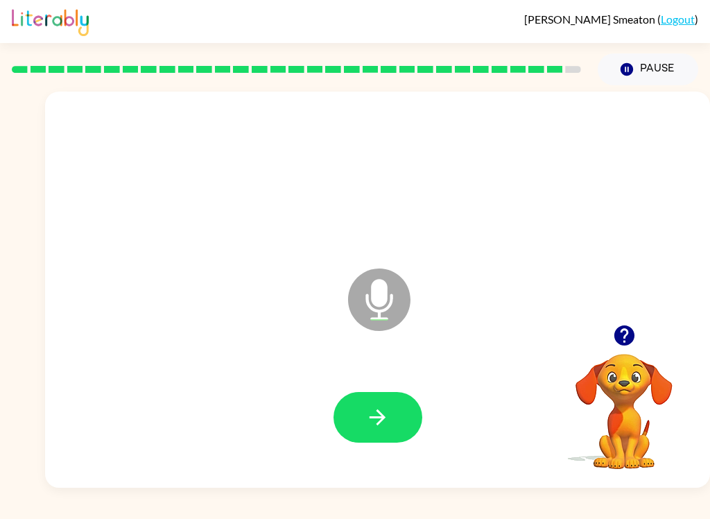
click at [417, 418] on button "button" at bounding box center [378, 417] width 89 height 51
click at [400, 433] on button "button" at bounding box center [378, 417] width 89 height 51
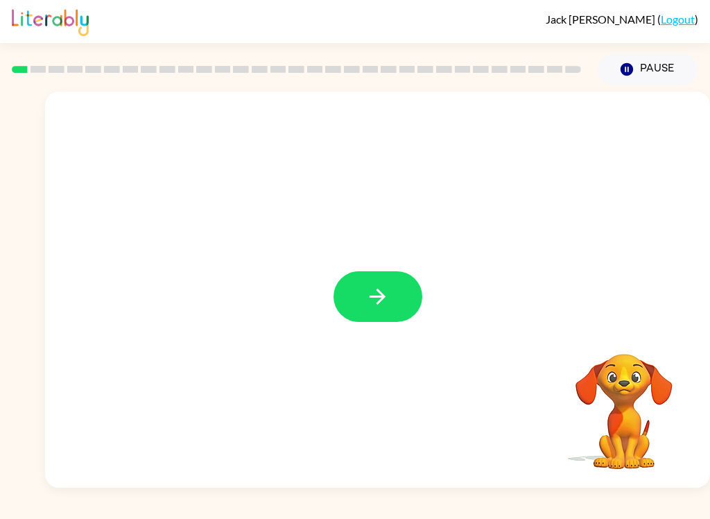
click at [390, 315] on button "button" at bounding box center [378, 296] width 89 height 51
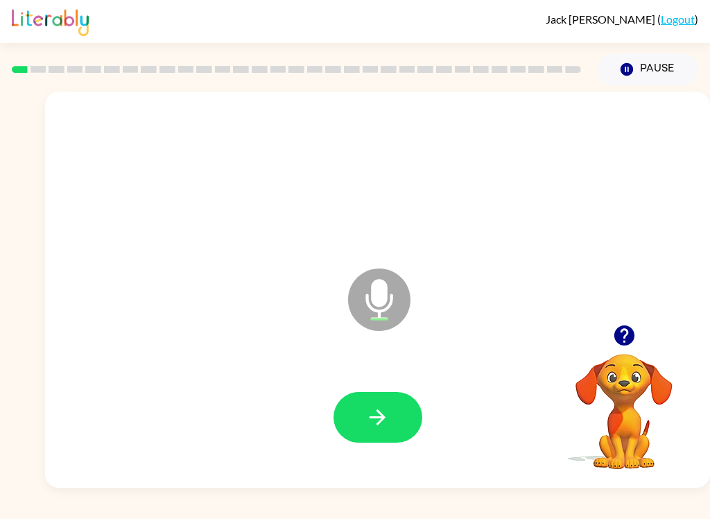
click at [405, 420] on button "button" at bounding box center [378, 417] width 89 height 51
click at [368, 417] on icon "button" at bounding box center [378, 417] width 24 height 24
click at [348, 414] on button "button" at bounding box center [378, 417] width 89 height 51
click at [372, 420] on icon "button" at bounding box center [378, 417] width 24 height 24
click at [363, 419] on button "button" at bounding box center [378, 417] width 89 height 51
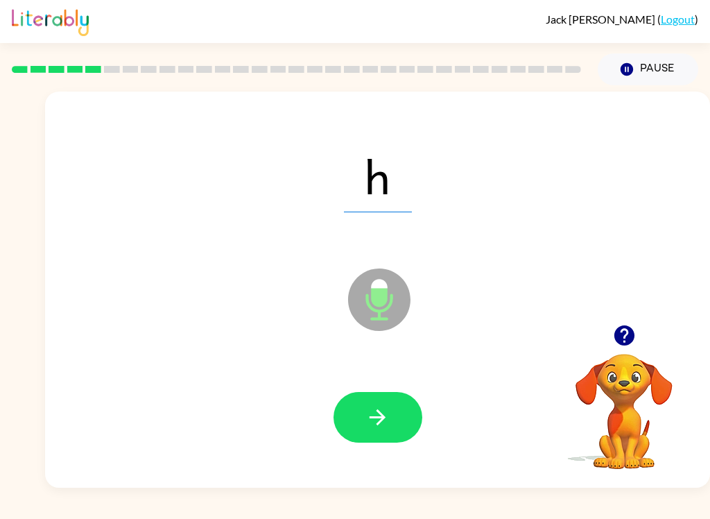
click at [368, 421] on icon "button" at bounding box center [378, 417] width 24 height 24
click at [384, 409] on icon "button" at bounding box center [378, 417] width 24 height 24
click at [370, 414] on icon "button" at bounding box center [378, 417] width 24 height 24
click at [377, 422] on icon "button" at bounding box center [378, 417] width 24 height 24
click at [383, 425] on icon "button" at bounding box center [378, 417] width 24 height 24
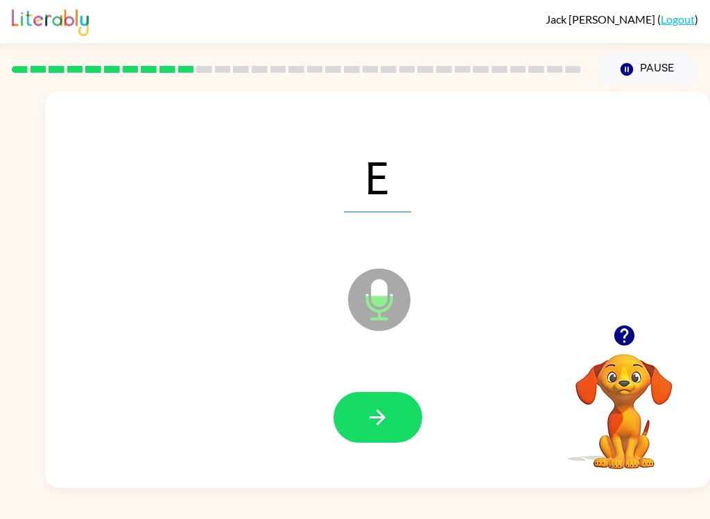
click at [395, 423] on button "button" at bounding box center [378, 417] width 89 height 51
click at [368, 423] on icon "button" at bounding box center [378, 417] width 24 height 24
click at [378, 416] on icon "button" at bounding box center [378, 417] width 24 height 24
click at [374, 419] on icon "button" at bounding box center [378, 417] width 24 height 24
click at [377, 420] on icon "button" at bounding box center [378, 417] width 24 height 24
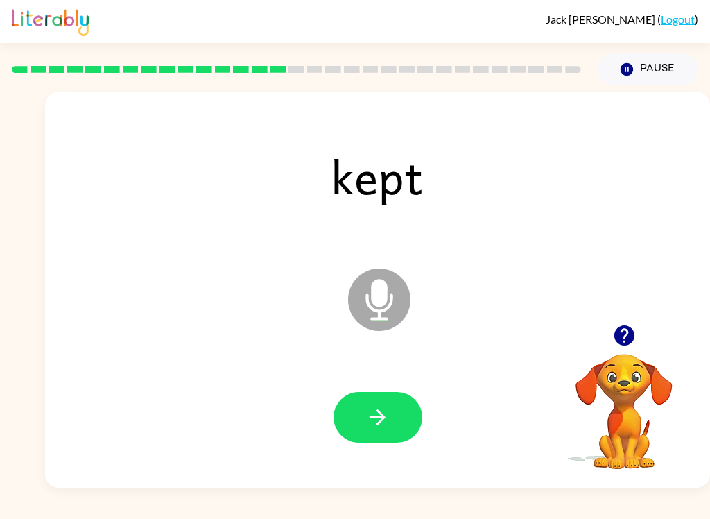
click at [374, 414] on icon "button" at bounding box center [378, 417] width 24 height 24
click at [380, 419] on icon "button" at bounding box center [378, 417] width 24 height 24
click at [377, 423] on icon "button" at bounding box center [378, 417] width 24 height 24
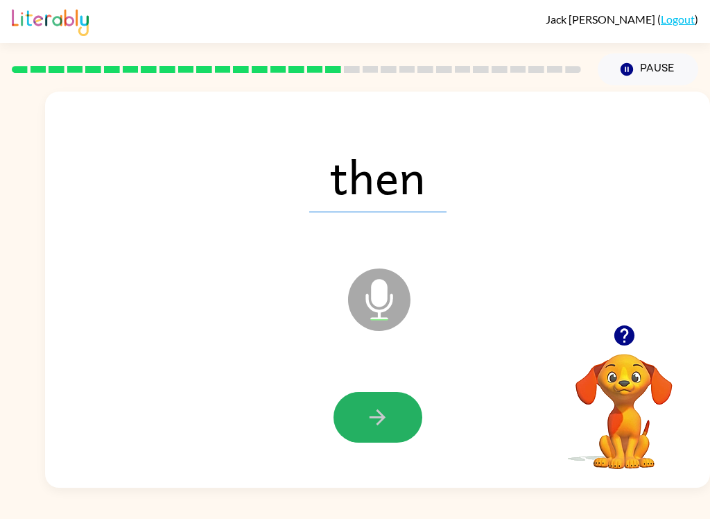
click at [376, 412] on icon "button" at bounding box center [378, 417] width 24 height 24
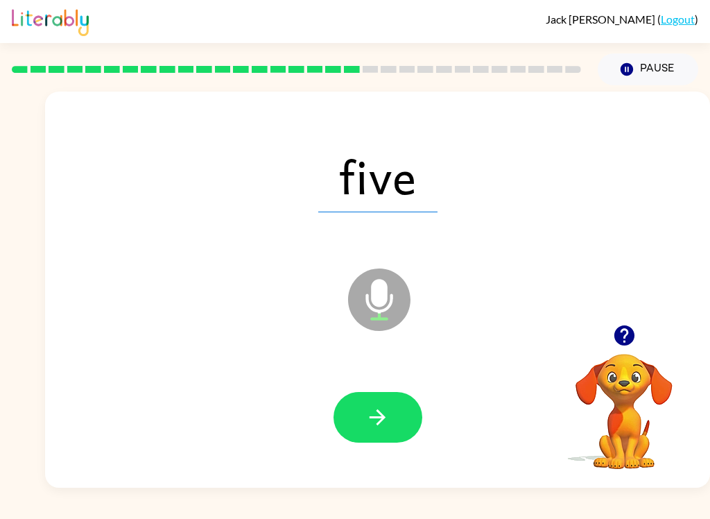
click at [380, 432] on button "button" at bounding box center [378, 417] width 89 height 51
click at [394, 423] on button "button" at bounding box center [378, 417] width 89 height 51
click at [356, 397] on button "button" at bounding box center [378, 417] width 89 height 51
click at [375, 415] on icon "button" at bounding box center [378, 417] width 24 height 24
click at [368, 415] on icon "button" at bounding box center [378, 417] width 24 height 24
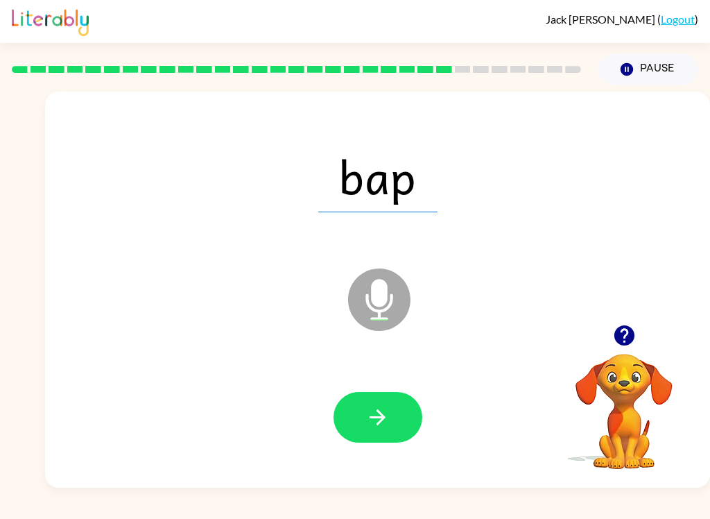
click at [382, 411] on icon "button" at bounding box center [378, 417] width 24 height 24
click at [364, 415] on button "button" at bounding box center [378, 417] width 89 height 51
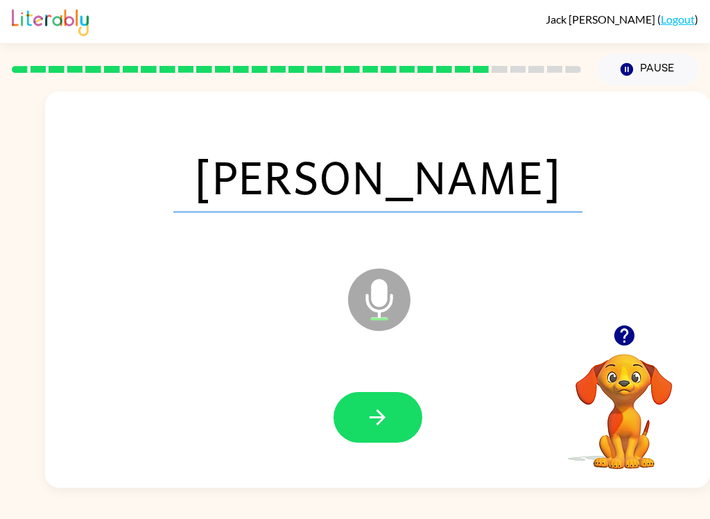
click at [375, 386] on div at bounding box center [377, 418] width 637 height 114
click at [380, 440] on button "button" at bounding box center [378, 417] width 89 height 51
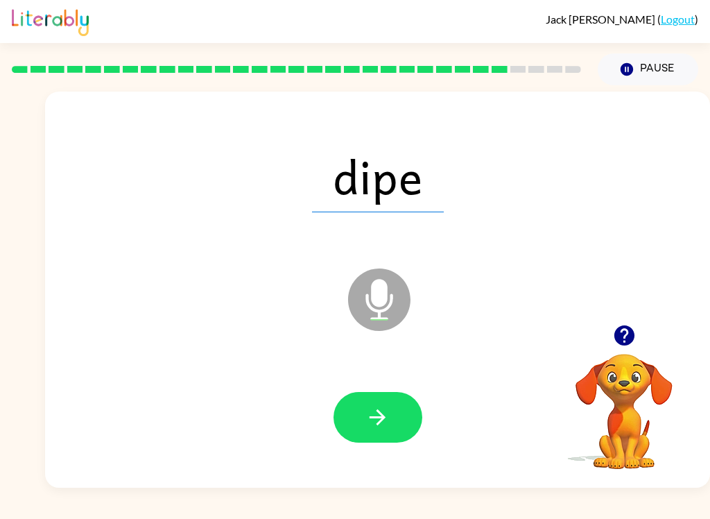
click at [366, 402] on button "button" at bounding box center [378, 417] width 89 height 51
click at [400, 406] on button "button" at bounding box center [378, 417] width 89 height 51
click at [399, 404] on button "button" at bounding box center [378, 417] width 89 height 51
click at [376, 415] on icon "button" at bounding box center [378, 417] width 24 height 24
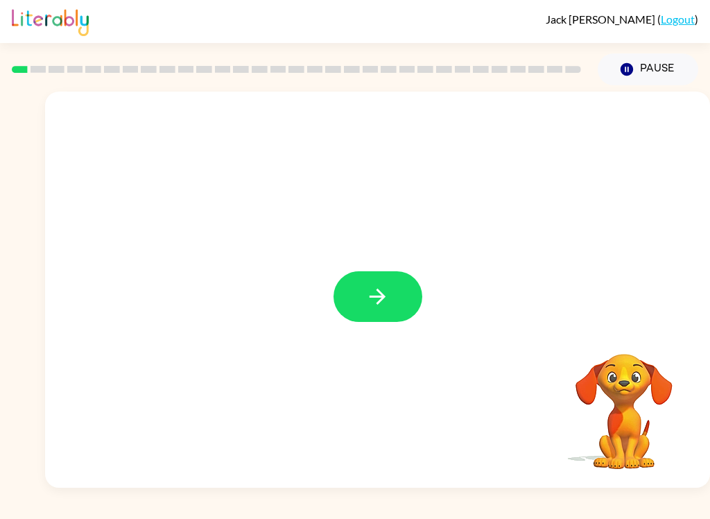
click at [368, 296] on icon "button" at bounding box center [378, 296] width 24 height 24
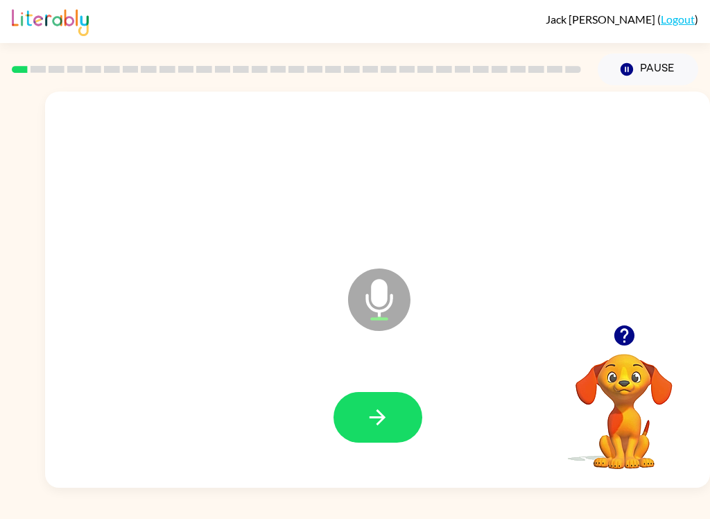
click at [375, 416] on icon "button" at bounding box center [378, 417] width 24 height 24
click at [386, 421] on icon "button" at bounding box center [378, 417] width 24 height 24
click at [375, 424] on icon "button" at bounding box center [378, 417] width 24 height 24
click at [375, 424] on div at bounding box center [378, 417] width 89 height 51
click at [400, 408] on button "button" at bounding box center [378, 417] width 89 height 51
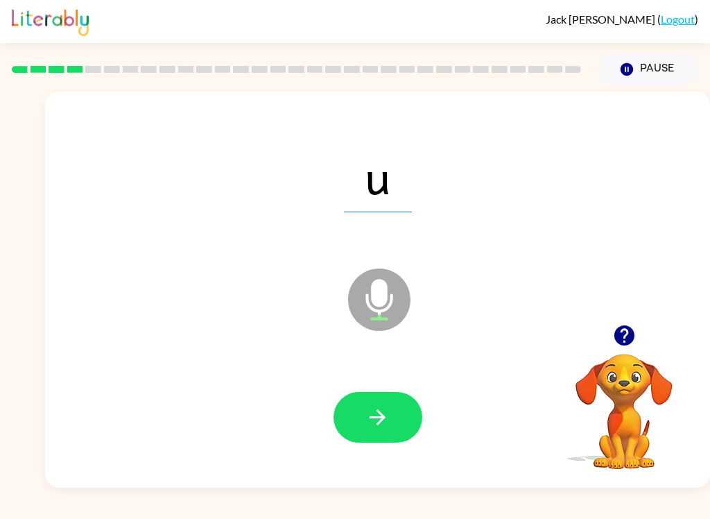
click at [389, 426] on icon "button" at bounding box center [378, 417] width 24 height 24
click at [403, 414] on button "button" at bounding box center [378, 417] width 89 height 51
click at [379, 419] on icon "button" at bounding box center [378, 417] width 24 height 24
click at [370, 401] on button "button" at bounding box center [378, 417] width 89 height 51
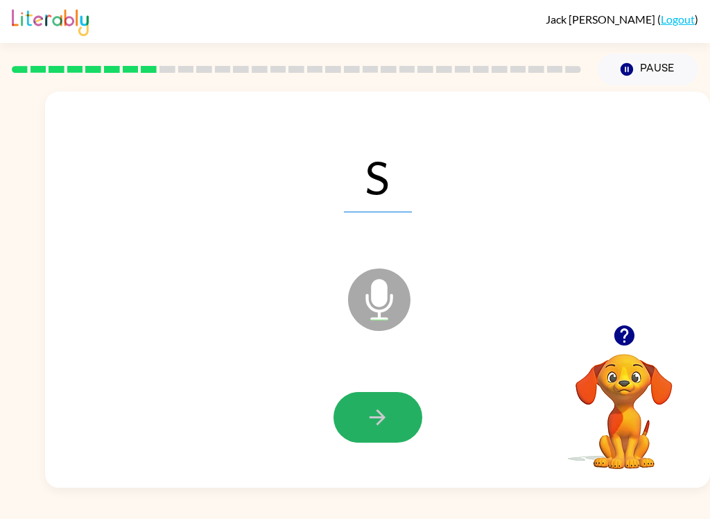
click at [374, 393] on button "button" at bounding box center [378, 417] width 89 height 51
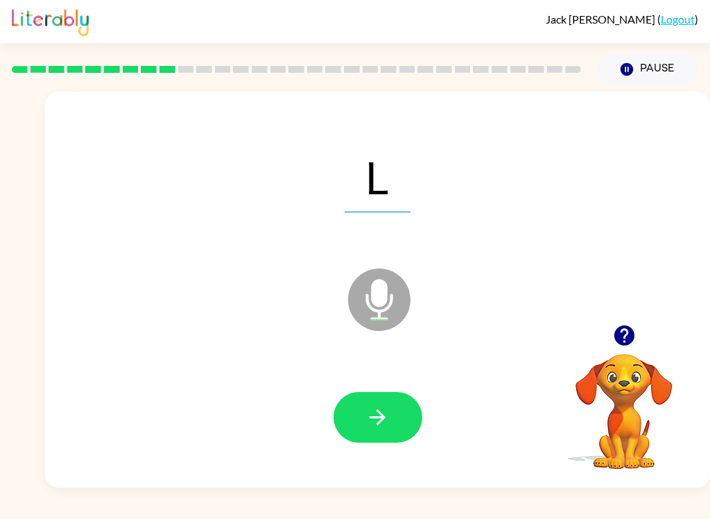
click at [378, 394] on button "button" at bounding box center [378, 417] width 89 height 51
click at [389, 409] on icon "button" at bounding box center [378, 417] width 24 height 24
click at [374, 415] on icon "button" at bounding box center [378, 417] width 24 height 24
click at [360, 405] on button "button" at bounding box center [378, 417] width 89 height 51
click at [359, 404] on button "button" at bounding box center [378, 417] width 89 height 51
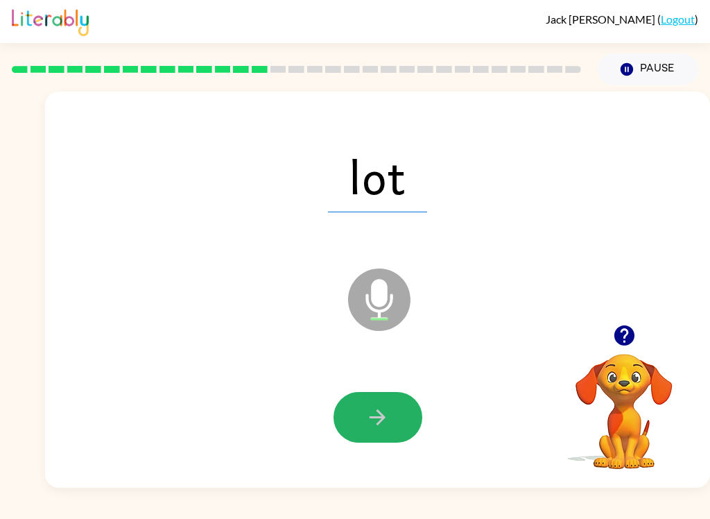
click at [378, 401] on button "button" at bounding box center [378, 417] width 89 height 51
click at [367, 415] on icon "button" at bounding box center [378, 417] width 24 height 24
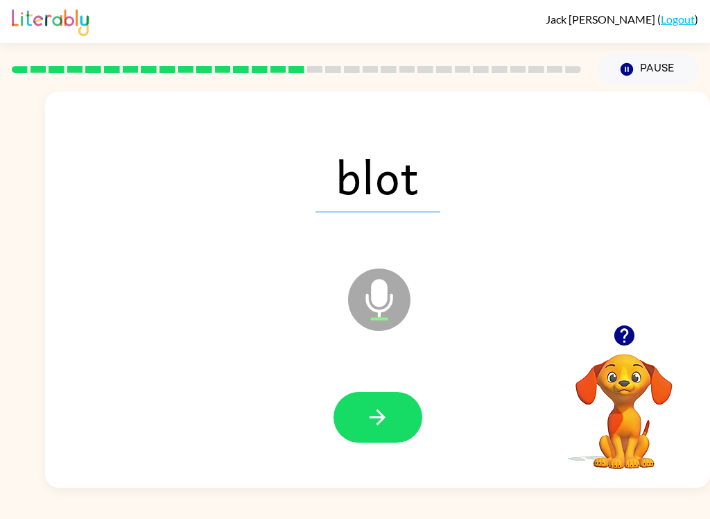
click at [368, 412] on icon "button" at bounding box center [378, 417] width 24 height 24
click at [380, 427] on icon "button" at bounding box center [378, 417] width 24 height 24
click at [371, 422] on icon "button" at bounding box center [378, 417] width 24 height 24
click at [381, 409] on icon "button" at bounding box center [378, 417] width 24 height 24
click at [367, 421] on icon "button" at bounding box center [378, 417] width 24 height 24
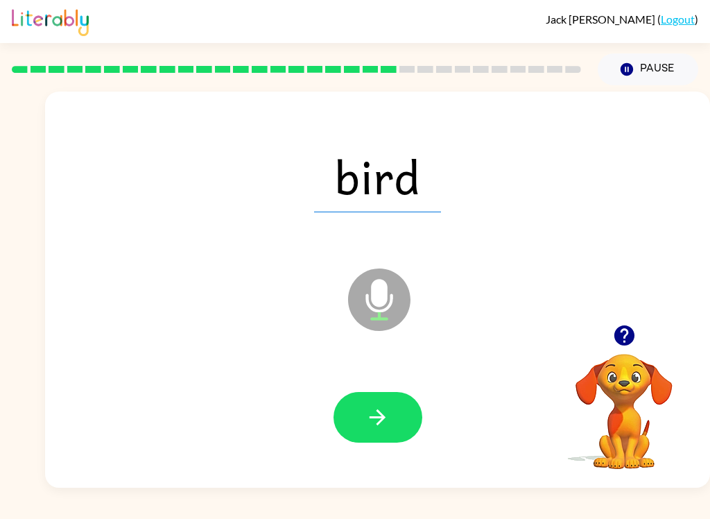
click at [389, 411] on icon "button" at bounding box center [378, 417] width 24 height 24
click at [388, 421] on icon "button" at bounding box center [378, 417] width 24 height 24
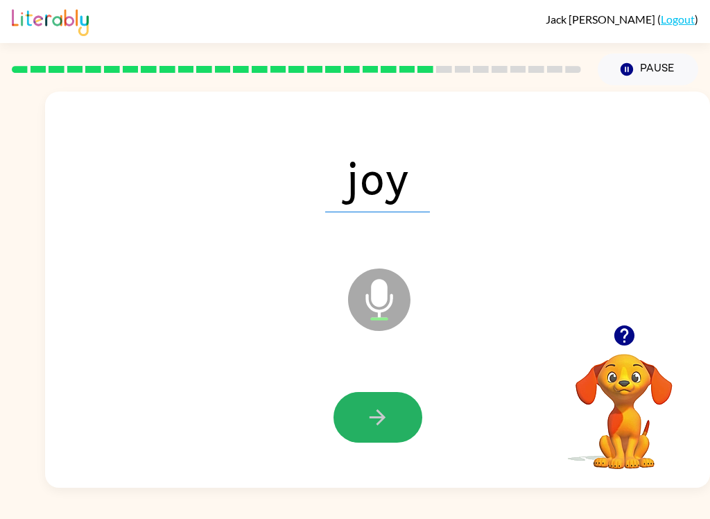
click at [378, 409] on icon "button" at bounding box center [378, 417] width 24 height 24
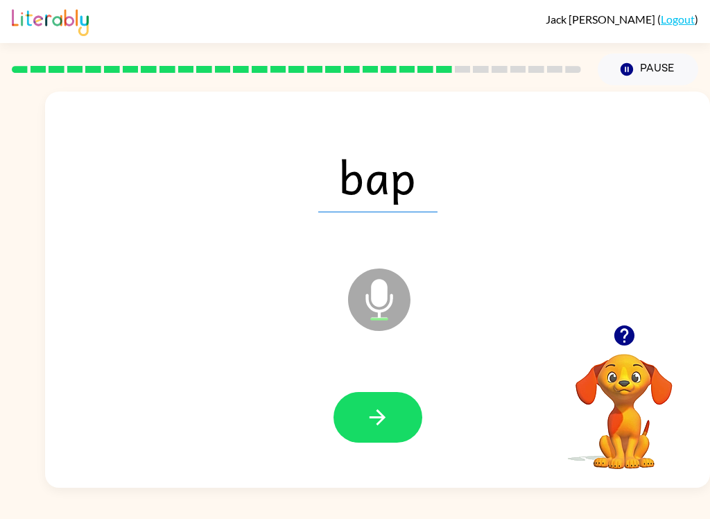
click at [371, 403] on button "button" at bounding box center [378, 417] width 89 height 51
click at [381, 431] on button "button" at bounding box center [378, 417] width 89 height 51
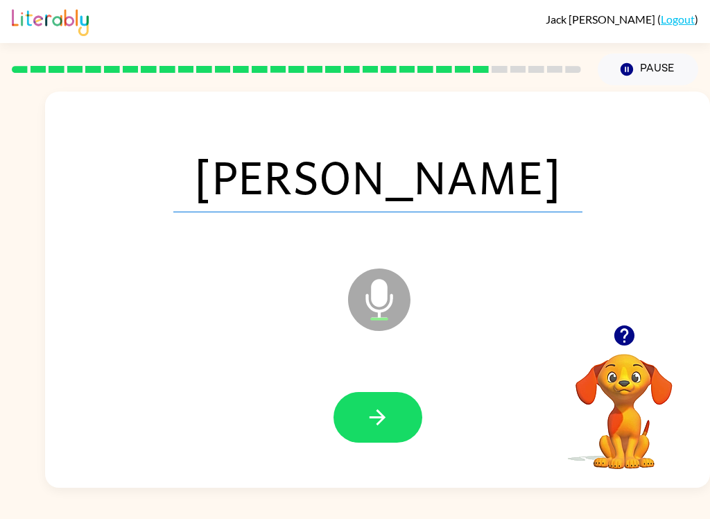
click at [368, 406] on icon "button" at bounding box center [378, 417] width 24 height 24
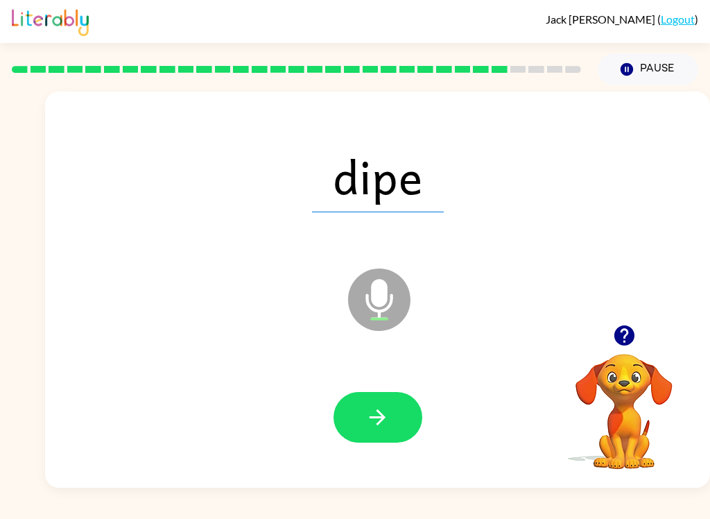
click at [377, 409] on icon "button" at bounding box center [378, 417] width 24 height 24
click at [389, 417] on icon "button" at bounding box center [378, 417] width 24 height 24
click at [365, 402] on button "button" at bounding box center [378, 417] width 89 height 51
click at [374, 411] on icon "button" at bounding box center [378, 417] width 24 height 24
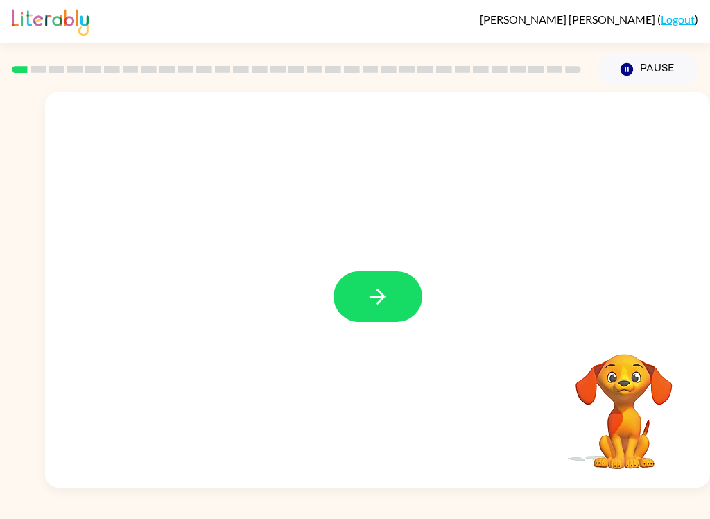
click at [386, 306] on icon "button" at bounding box center [378, 296] width 24 height 24
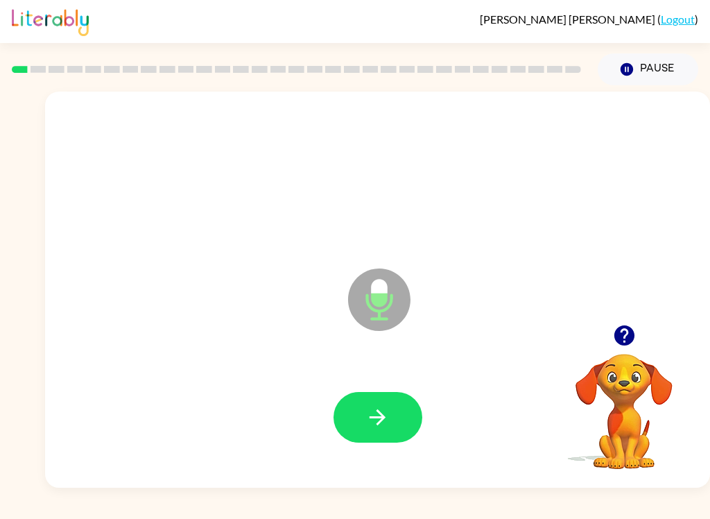
click at [370, 420] on icon "button" at bounding box center [378, 417] width 24 height 24
click at [390, 411] on button "button" at bounding box center [378, 417] width 89 height 51
click at [389, 420] on icon "button" at bounding box center [378, 417] width 24 height 24
click at [404, 437] on button "button" at bounding box center [378, 417] width 89 height 51
click at [397, 417] on button "button" at bounding box center [378, 417] width 89 height 51
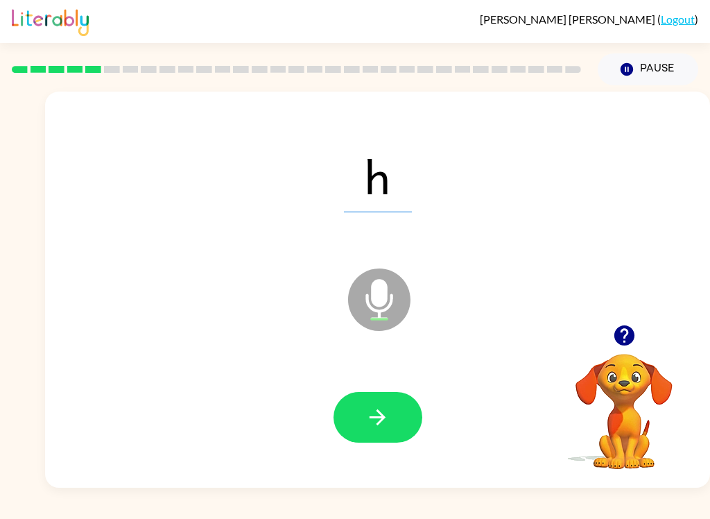
click at [391, 424] on button "button" at bounding box center [378, 417] width 89 height 51
click at [381, 408] on icon "button" at bounding box center [378, 417] width 24 height 24
click at [370, 413] on icon "button" at bounding box center [378, 417] width 24 height 24
click at [372, 429] on icon "button" at bounding box center [378, 417] width 24 height 24
click at [393, 401] on button "button" at bounding box center [378, 417] width 89 height 51
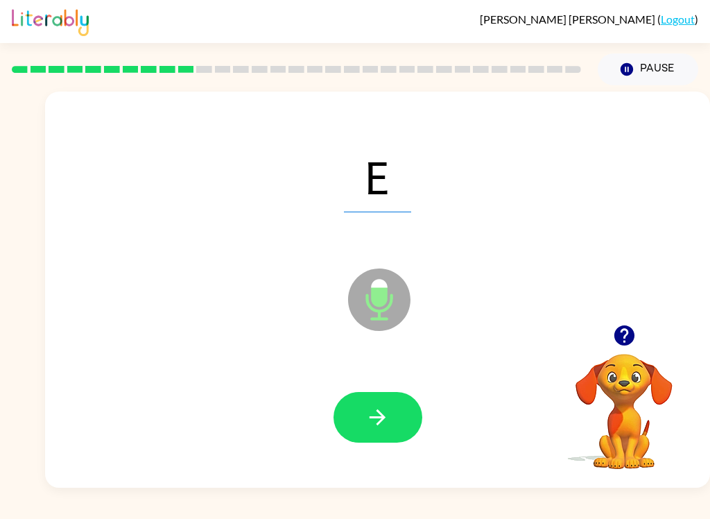
click at [376, 422] on icon "button" at bounding box center [378, 417] width 24 height 24
click at [388, 427] on icon "button" at bounding box center [378, 417] width 24 height 24
click at [393, 415] on button "button" at bounding box center [378, 417] width 89 height 51
click at [368, 408] on icon "button" at bounding box center [378, 417] width 24 height 24
click at [378, 409] on icon "button" at bounding box center [378, 417] width 24 height 24
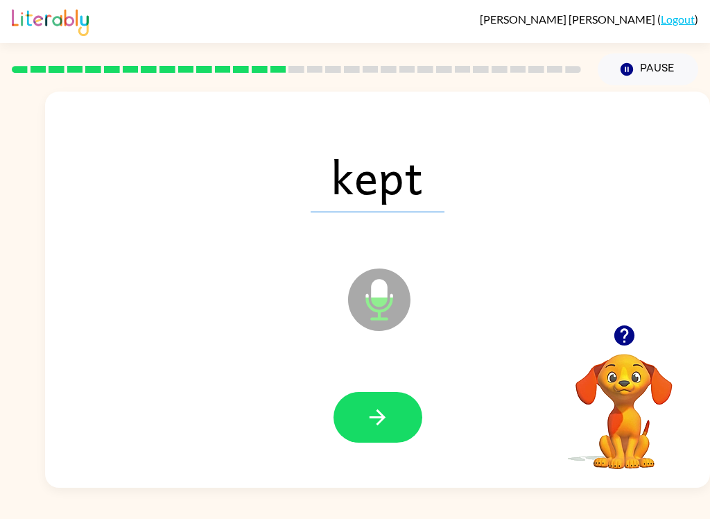
click at [380, 419] on icon "button" at bounding box center [378, 417] width 24 height 24
click at [647, 59] on button "Pause Pause" at bounding box center [648, 69] width 101 height 32
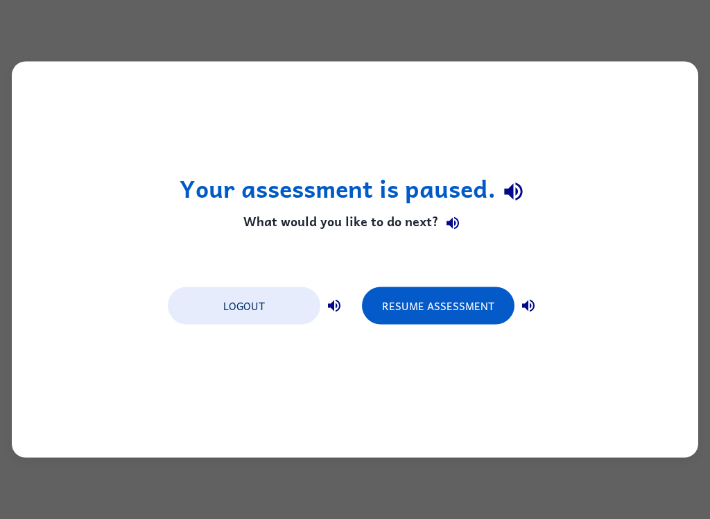
click at [470, 301] on button "Resume Assessment" at bounding box center [438, 305] width 153 height 37
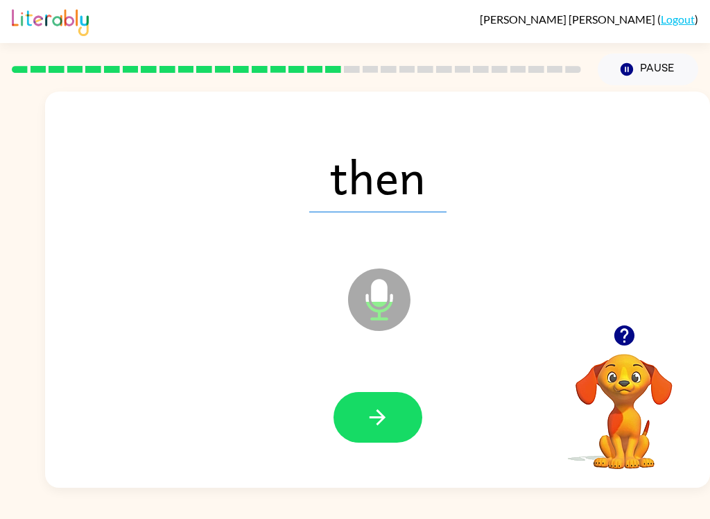
click at [379, 409] on icon "button" at bounding box center [378, 417] width 24 height 24
click at [375, 413] on icon "button" at bounding box center [378, 417] width 24 height 24
click at [386, 433] on button "button" at bounding box center [378, 417] width 89 height 51
click at [421, 403] on div at bounding box center [378, 417] width 89 height 51
click at [393, 435] on button "button" at bounding box center [378, 417] width 89 height 51
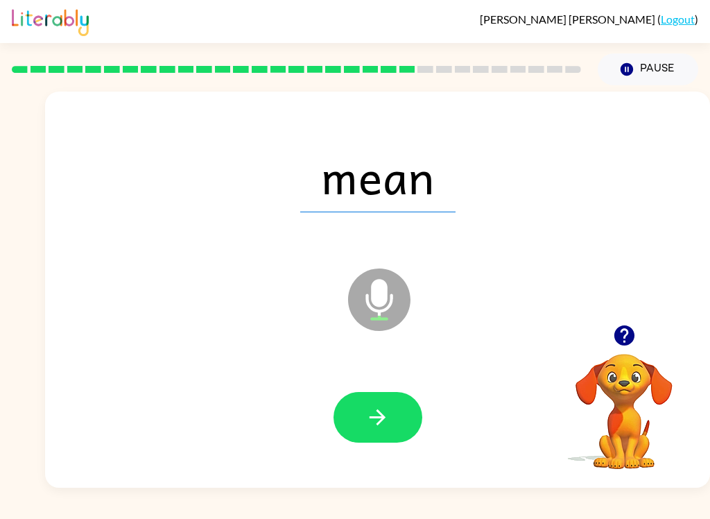
click at [380, 400] on button "button" at bounding box center [378, 417] width 89 height 51
click at [365, 419] on button "button" at bounding box center [378, 417] width 89 height 51
click at [372, 427] on icon "button" at bounding box center [378, 417] width 24 height 24
click at [392, 372] on div at bounding box center [377, 418] width 637 height 114
click at [393, 418] on button "button" at bounding box center [378, 417] width 89 height 51
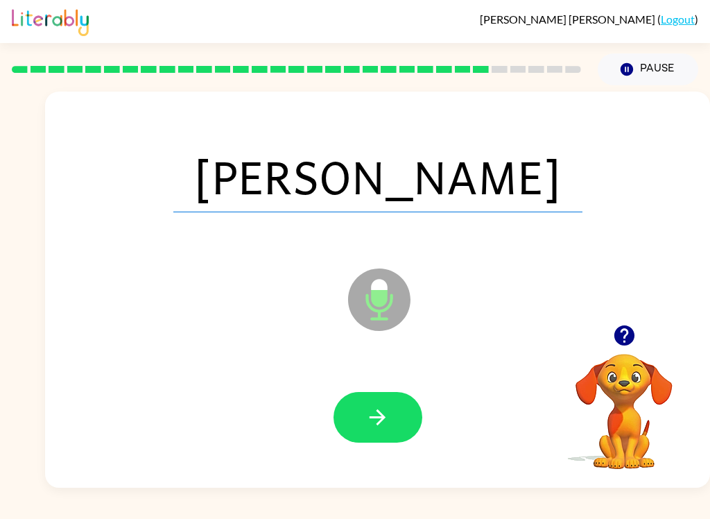
click at [374, 404] on button "button" at bounding box center [378, 417] width 89 height 51
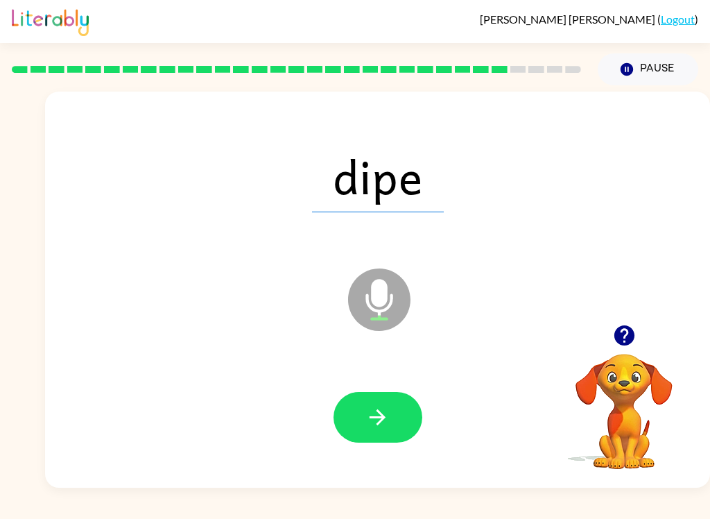
click at [362, 435] on button "button" at bounding box center [378, 417] width 89 height 51
click at [380, 420] on icon "button" at bounding box center [378, 417] width 24 height 24
click at [402, 414] on button "button" at bounding box center [378, 417] width 89 height 51
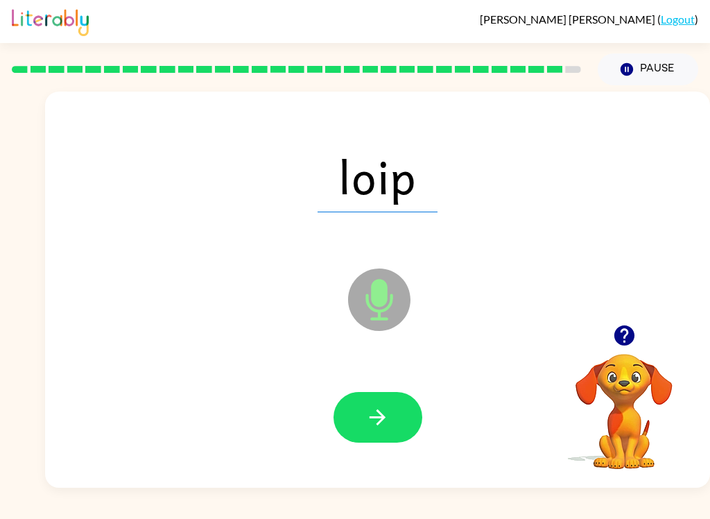
click at [386, 397] on button "button" at bounding box center [378, 417] width 89 height 51
